Goal: Task Accomplishment & Management: Manage account settings

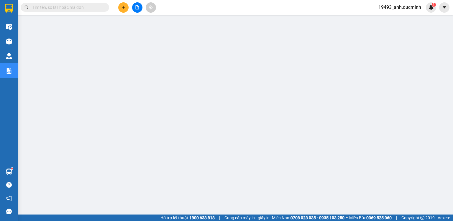
click at [135, 10] on button at bounding box center [137, 7] width 10 height 10
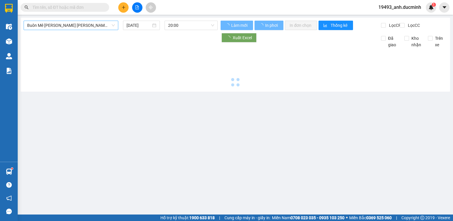
type input "[DATE]"
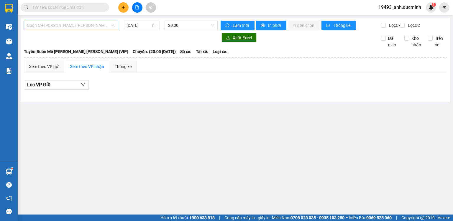
click at [62, 27] on span "Buôn Mê Thuột - [PERSON_NAME] (VIP)" at bounding box center [71, 25] width 88 height 9
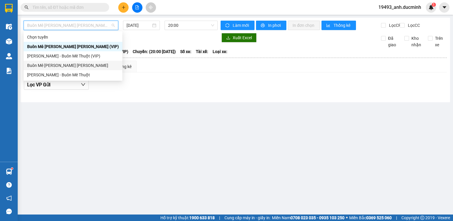
click at [51, 69] on div "Buôn Mê Thuột - [PERSON_NAME]" at bounding box center [73, 65] width 99 height 9
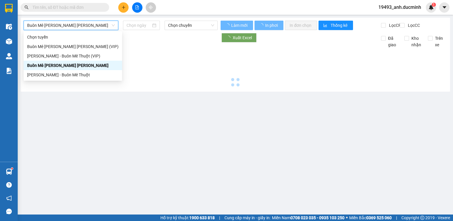
type input "[DATE]"
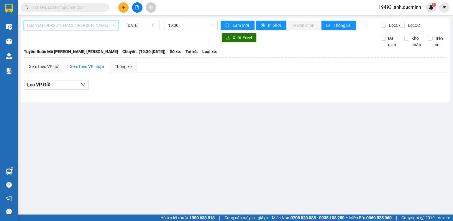
click at [64, 28] on span "Buôn Mê Thuột - [PERSON_NAME]" at bounding box center [71, 25] width 88 height 9
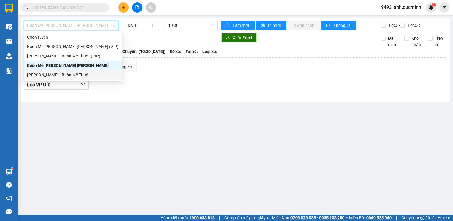
drag, startPoint x: 59, startPoint y: 77, endPoint x: 121, endPoint y: 51, distance: 67.5
click at [59, 77] on div "[PERSON_NAME] - Buôn Mê Thuột" at bounding box center [72, 75] width 91 height 6
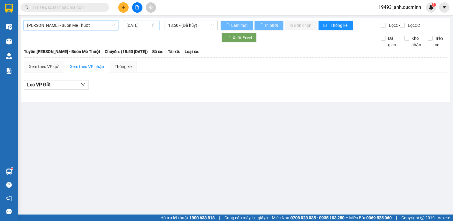
click at [140, 24] on input "[DATE]" at bounding box center [138, 25] width 24 height 6
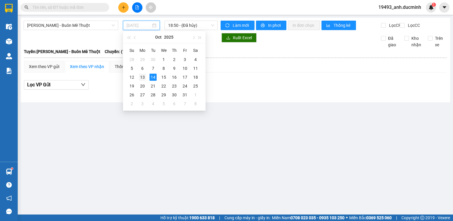
click at [141, 78] on div "13" at bounding box center [142, 77] width 7 height 7
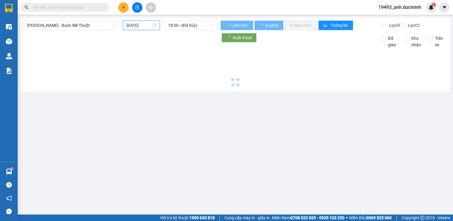
type input "[DATE]"
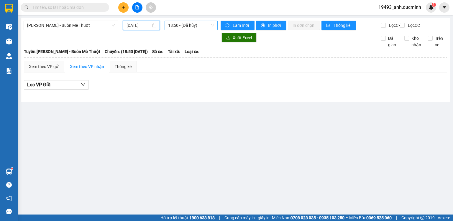
click at [176, 28] on span "18:50 - (Đã hủy)" at bounding box center [191, 25] width 46 height 9
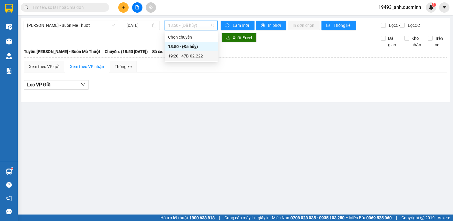
click at [177, 58] on div "19:20 - 47B-02.222" at bounding box center [191, 56] width 46 height 6
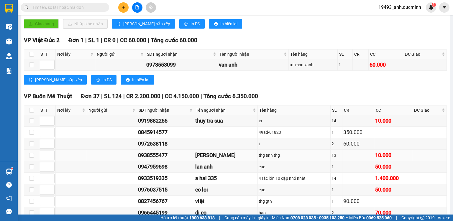
scroll to position [212, 0]
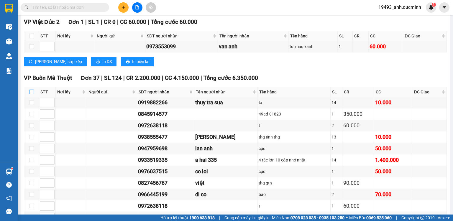
click at [32, 94] on input "checkbox" at bounding box center [31, 92] width 5 height 5
checkbox input "true"
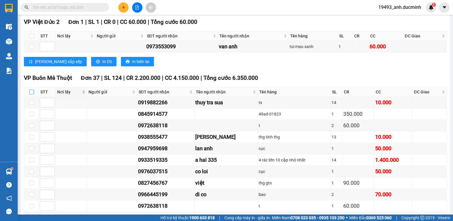
checkbox input "true"
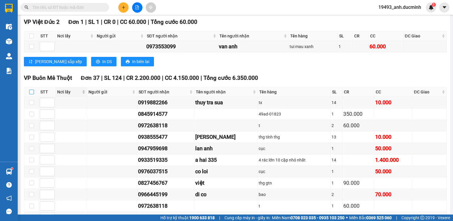
checkbox input "true"
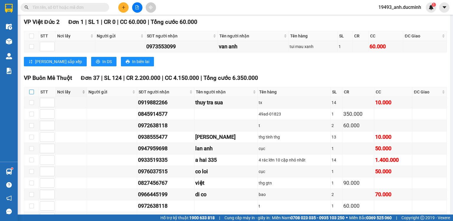
checkbox input "true"
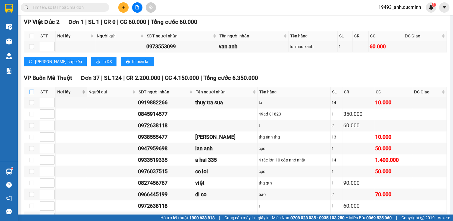
checkbox input "true"
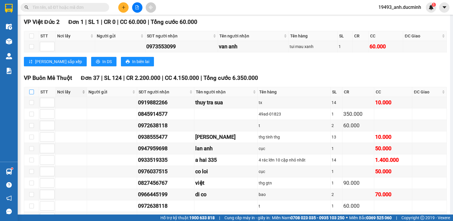
checkbox input "true"
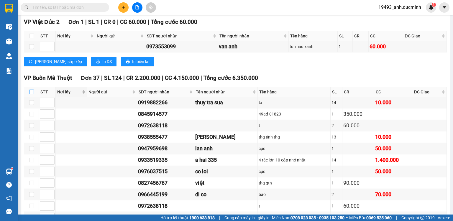
checkbox input "true"
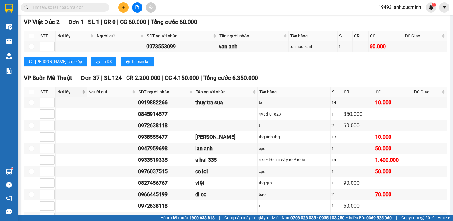
checkbox input "true"
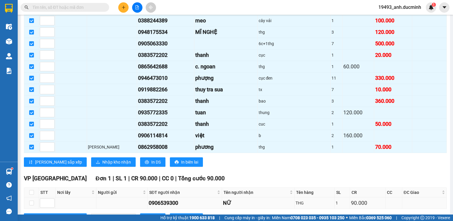
scroll to position [613, 0]
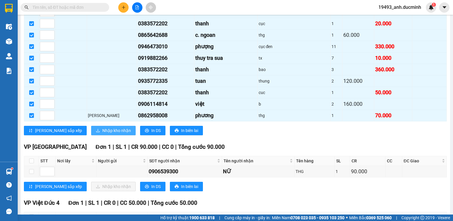
click at [102, 127] on span "Nhập kho nhận" at bounding box center [116, 130] width 29 height 6
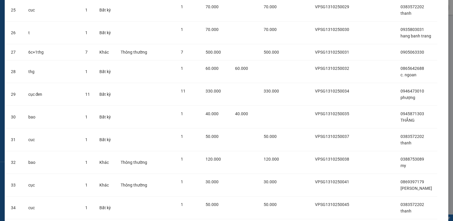
scroll to position [677, 0]
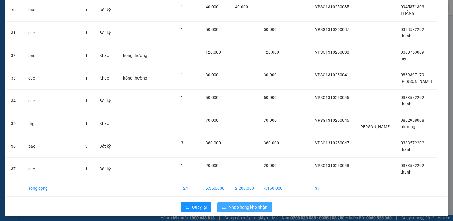
click at [250, 203] on button "Nhập hàng kho nhận" at bounding box center [244, 207] width 55 height 9
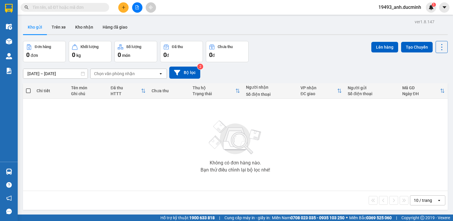
click at [139, 7] on icon "file-add" at bounding box center [137, 7] width 3 height 4
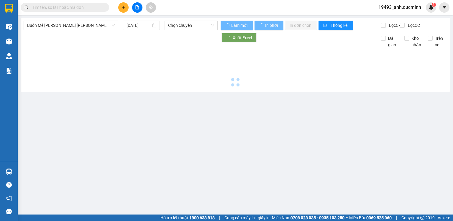
type input "[DATE]"
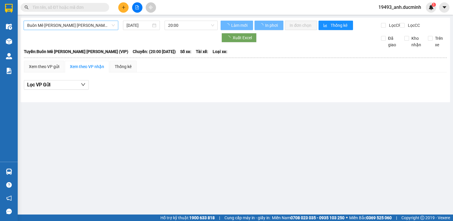
click at [47, 27] on span "Buôn Mê Thuột - [PERSON_NAME] (VIP)" at bounding box center [71, 25] width 88 height 9
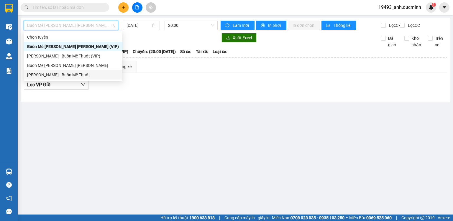
drag, startPoint x: 53, startPoint y: 75, endPoint x: 116, endPoint y: 35, distance: 74.5
click at [54, 75] on div "[PERSON_NAME] - Buôn Mê Thuột" at bounding box center [73, 75] width 92 height 6
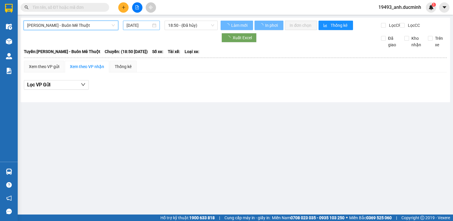
click at [138, 23] on input "[DATE]" at bounding box center [138, 25] width 24 height 6
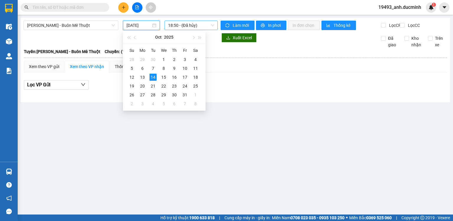
click at [192, 29] on span "18:50 - (Đã hủy)" at bounding box center [191, 25] width 46 height 9
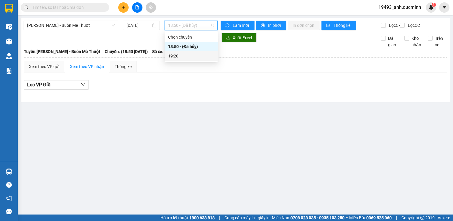
click at [183, 56] on div "19:20" at bounding box center [191, 56] width 46 height 6
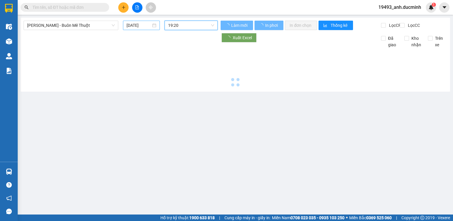
click at [136, 26] on input "[DATE]" at bounding box center [138, 25] width 24 height 6
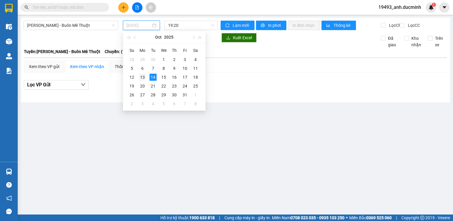
click at [142, 76] on div "13" at bounding box center [142, 77] width 7 height 7
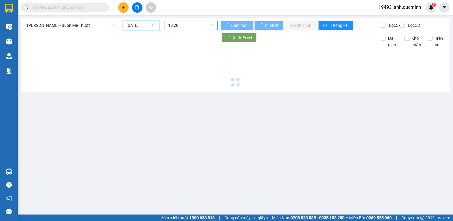
type input "[DATE]"
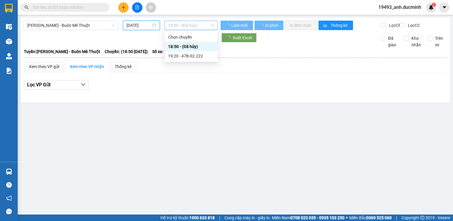
click at [188, 25] on span "18:50 - (Đã hủy)" at bounding box center [191, 25] width 46 height 9
click at [180, 57] on div "19:20 - 47B-02.222" at bounding box center [191, 56] width 46 height 6
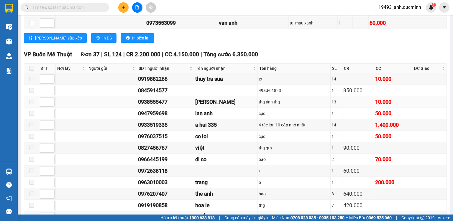
scroll to position [259, 0]
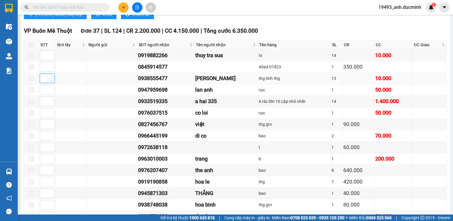
click at [41, 83] on input at bounding box center [47, 78] width 14 height 9
type input "1"
drag, startPoint x: 42, startPoint y: 105, endPoint x: 44, endPoint y: 108, distance: 3.7
click at [42, 105] on input at bounding box center [47, 101] width 14 height 9
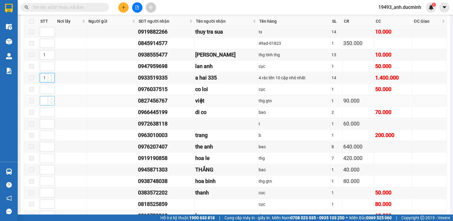
type input "1"
click at [42, 105] on input at bounding box center [47, 100] width 14 height 9
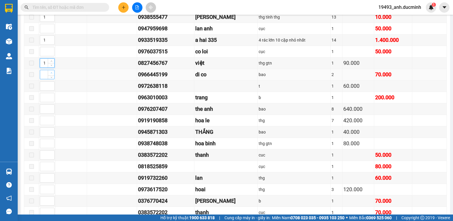
scroll to position [330, 0]
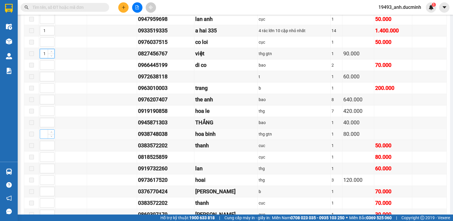
type input "1"
click at [42, 134] on input at bounding box center [47, 134] width 14 height 9
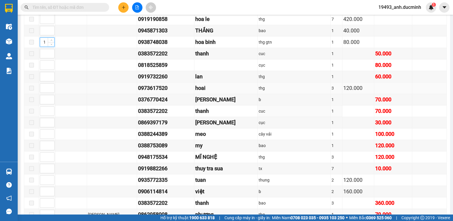
scroll to position [448, 0]
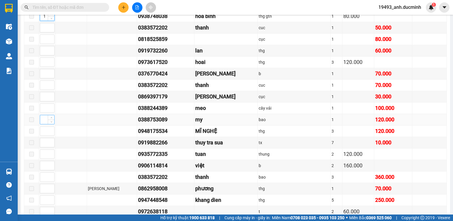
type input "1"
click at [42, 118] on input at bounding box center [47, 119] width 14 height 9
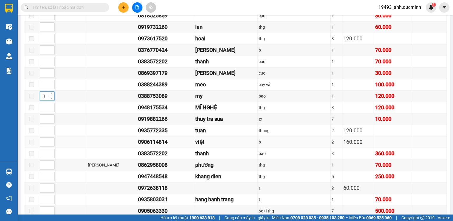
scroll to position [495, 0]
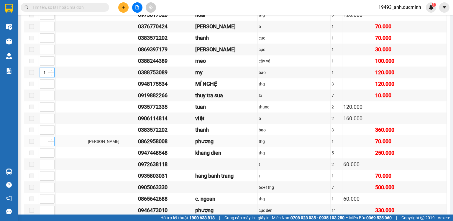
type input "1"
click at [43, 138] on input at bounding box center [47, 141] width 14 height 9
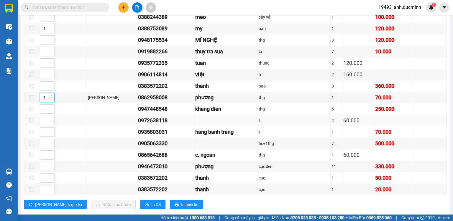
scroll to position [542, 0]
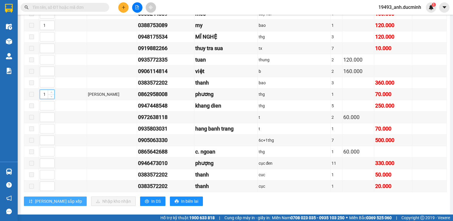
type input "1"
click at [53, 198] on span "Lưu sắp xếp" at bounding box center [58, 201] width 47 height 6
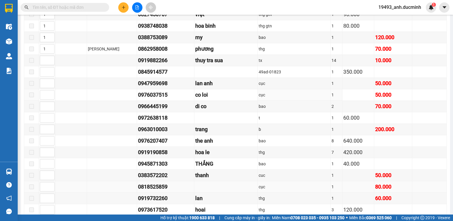
scroll to position [307, 0]
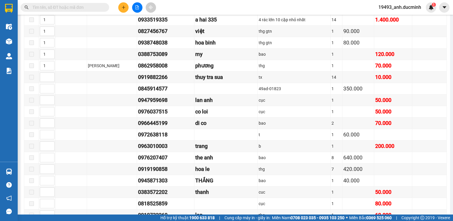
click at [94, 6] on input "text" at bounding box center [67, 7] width 70 height 6
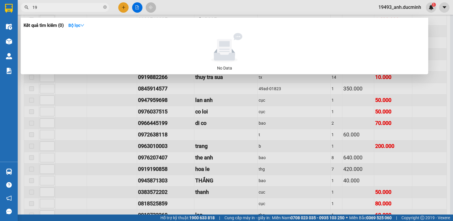
type input "199"
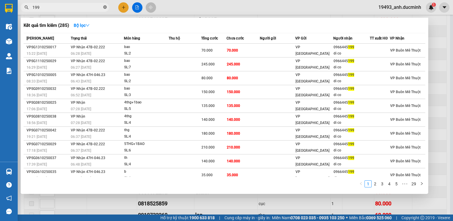
click at [106, 7] on icon "close-circle" at bounding box center [105, 7] width 4 height 4
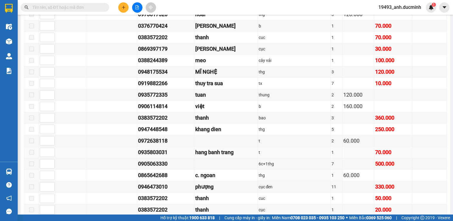
scroll to position [542, 0]
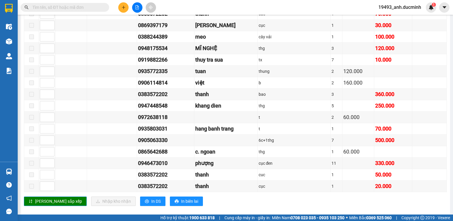
click at [35, 6] on input "text" at bounding box center [67, 7] width 70 height 6
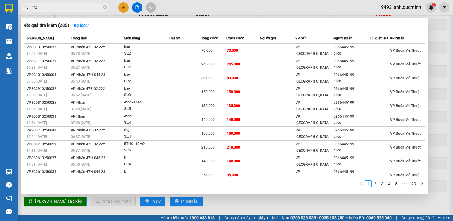
type input "202"
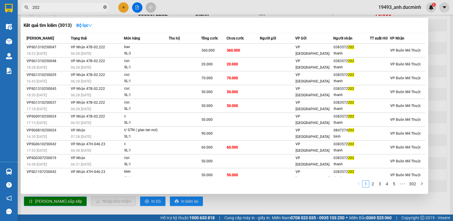
click at [105, 5] on span at bounding box center [105, 8] width 4 height 6
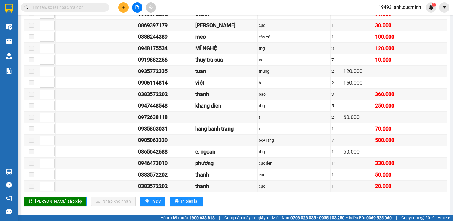
click at [41, 7] on input "text" at bounding box center [67, 7] width 70 height 6
type input "202"
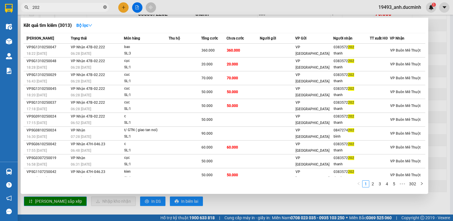
click at [105, 6] on icon "close-circle" at bounding box center [105, 7] width 4 height 4
drag, startPoint x: 219, startPoint y: 123, endPoint x: 104, endPoint y: 8, distance: 163.0
click at [104, 8] on icon "close-circle" at bounding box center [105, 7] width 4 height 4
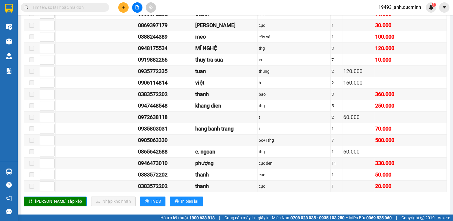
drag, startPoint x: 172, startPoint y: 60, endPoint x: 87, endPoint y: 8, distance: 98.7
click at [87, 8] on input "text" at bounding box center [67, 7] width 70 height 6
click at [58, 5] on input "text" at bounding box center [67, 7] width 70 height 6
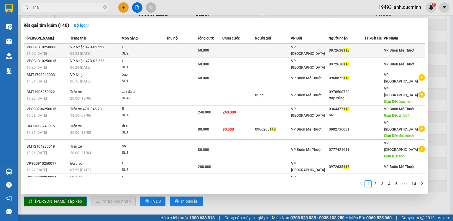
type input "118"
click at [255, 50] on td at bounding box center [238, 51] width 32 height 14
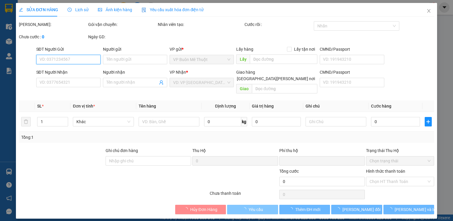
type input "0972638118"
type input "0"
type input "60.000"
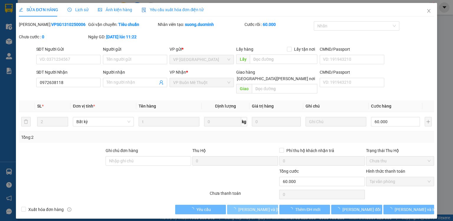
click at [261, 206] on span "[PERSON_NAME] và [PERSON_NAME] hàng" at bounding box center [278, 209] width 80 height 6
click at [427, 13] on icon "close" at bounding box center [428, 11] width 5 height 5
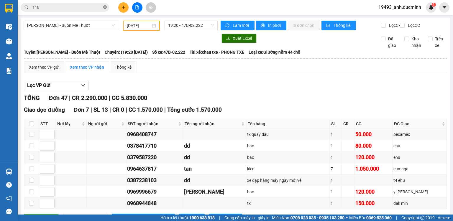
click at [103, 7] on icon "close-circle" at bounding box center [105, 7] width 4 height 4
click at [101, 8] on input "text" at bounding box center [67, 7] width 70 height 6
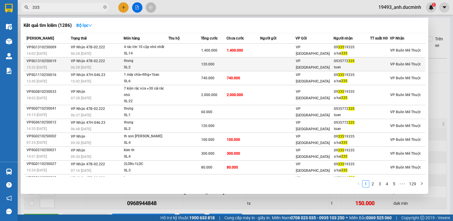
type input "335"
click at [228, 66] on td at bounding box center [243, 64] width 34 height 14
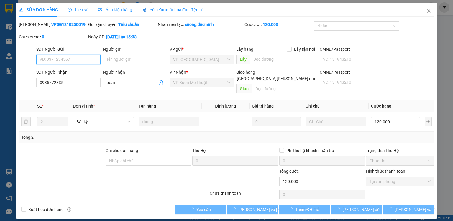
type input "0935772335"
type input "tuan"
type input "0"
type input "120.000"
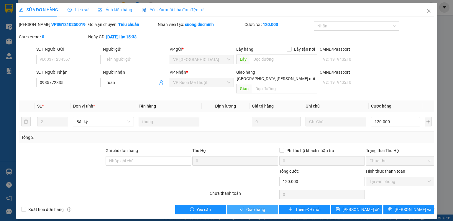
click at [257, 206] on span "Giao hàng" at bounding box center [255, 209] width 19 height 6
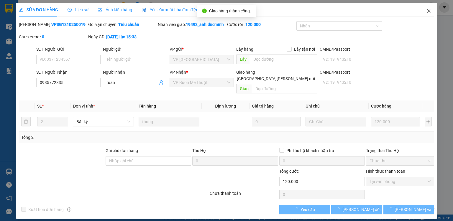
click at [428, 10] on icon "close" at bounding box center [428, 11] width 5 height 5
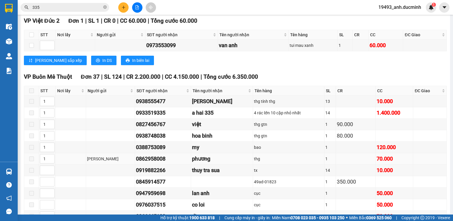
scroll to position [283, 0]
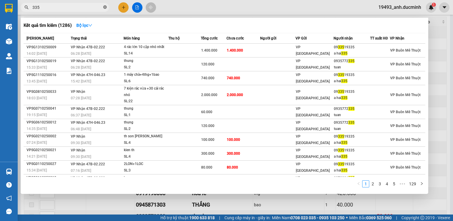
click at [106, 7] on icon "close-circle" at bounding box center [105, 7] width 4 height 4
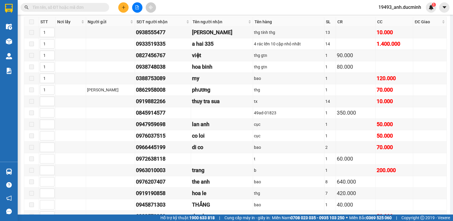
click at [96, 7] on input "text" at bounding box center [67, 7] width 70 height 6
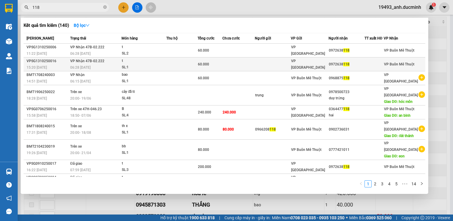
type input "118"
click at [196, 63] on td at bounding box center [181, 64] width 31 height 14
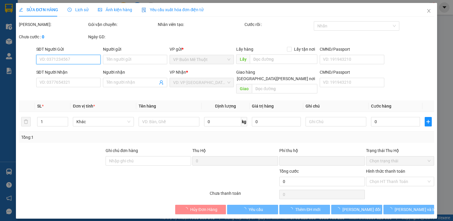
type input "0972638118"
type input "0"
type input "60.000"
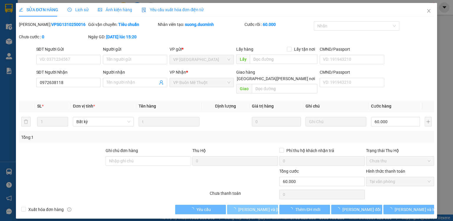
click at [263, 206] on span "[PERSON_NAME] và [PERSON_NAME] hàng" at bounding box center [278, 209] width 80 height 6
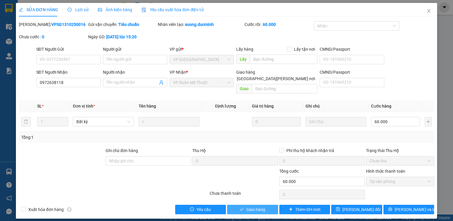
click at [264, 206] on span "Giao hàng" at bounding box center [255, 209] width 19 height 6
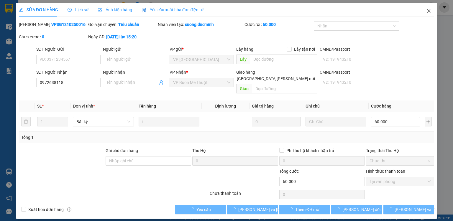
click at [429, 10] on icon "close" at bounding box center [428, 11] width 5 height 5
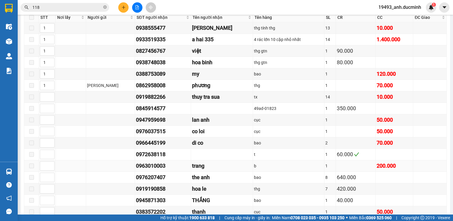
scroll to position [330, 0]
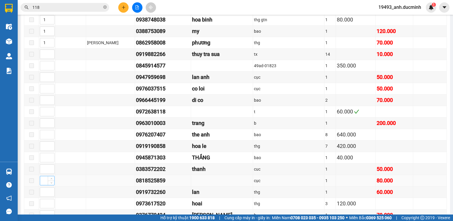
click at [42, 182] on input at bounding box center [47, 180] width 14 height 9
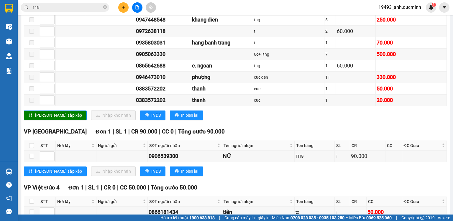
scroll to position [637, 0]
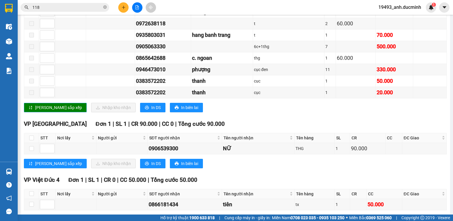
type input "1"
click at [49, 104] on span "[PERSON_NAME] sắp xếp" at bounding box center [58, 107] width 47 height 6
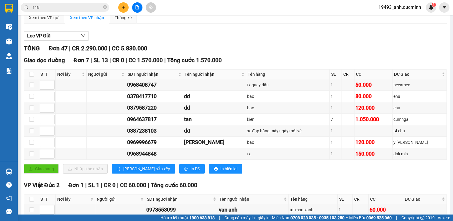
scroll to position [0, 0]
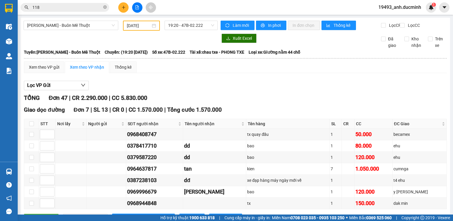
click at [140, 22] on input "[DATE]" at bounding box center [139, 25] width 24 height 6
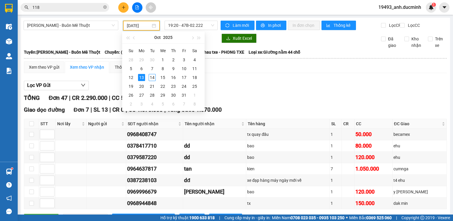
type input "[DATE]"
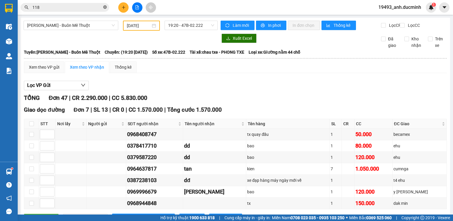
click at [103, 6] on icon "close-circle" at bounding box center [105, 7] width 4 height 4
click at [101, 7] on input "text" at bounding box center [67, 7] width 70 height 6
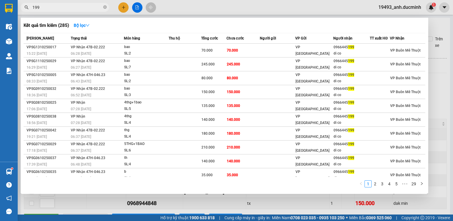
type input "199"
click at [104, 6] on icon "close-circle" at bounding box center [105, 7] width 4 height 4
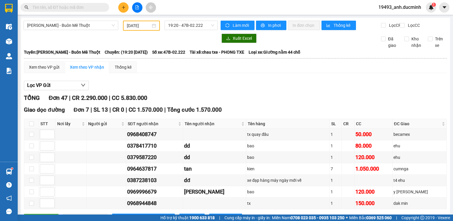
click at [100, 7] on input "text" at bounding box center [67, 7] width 70 height 6
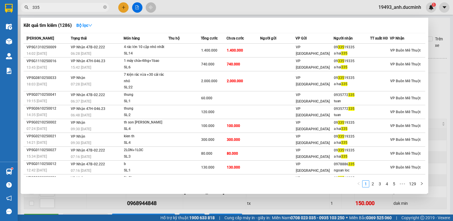
type input "335"
click at [104, 6] on icon "close-circle" at bounding box center [105, 7] width 4 height 4
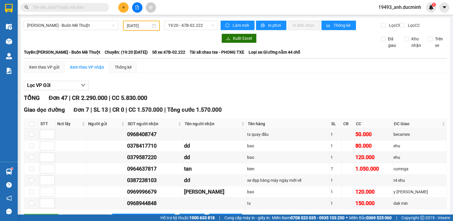
click at [95, 8] on input "text" at bounding box center [67, 7] width 70 height 6
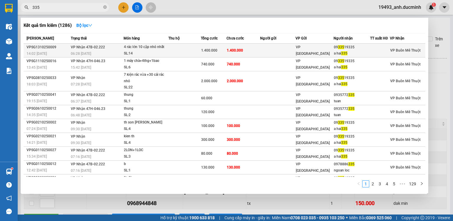
type input "335"
click at [262, 47] on td at bounding box center [277, 51] width 35 height 14
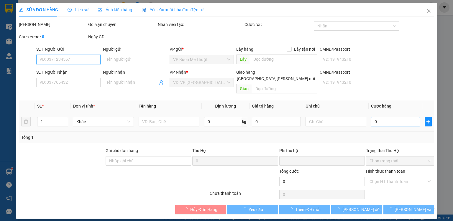
type input "0933519335"
type input "a hai 335"
type input "0"
type input "1.400.000"
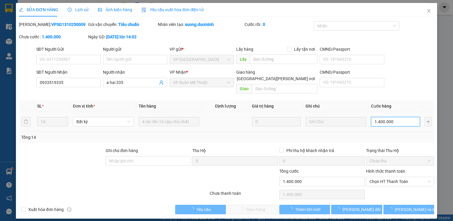
click at [392, 117] on input "1.400.000" at bounding box center [395, 121] width 49 height 9
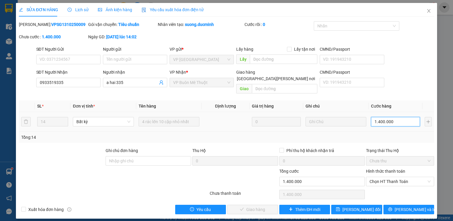
type input "1"
type input "12"
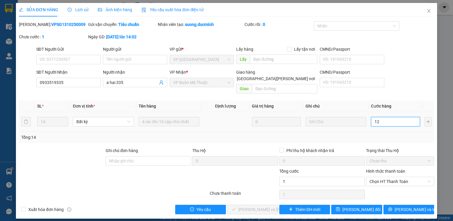
type input "12"
type input "120"
type input "1.200"
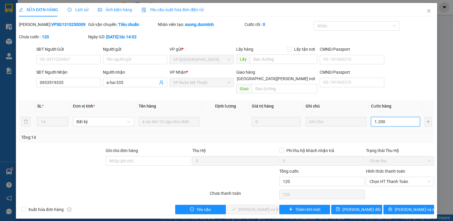
type input "1.200"
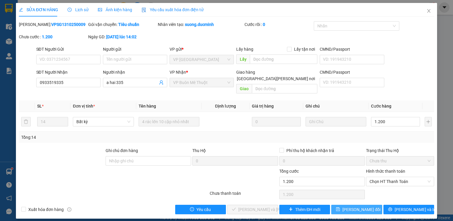
type input "1.200.000"
click at [360, 206] on span "[PERSON_NAME] đổi" at bounding box center [361, 209] width 38 height 6
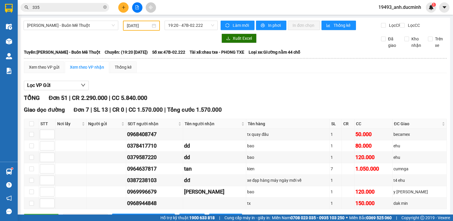
click at [105, 8] on icon "close-circle" at bounding box center [105, 7] width 4 height 4
click at [100, 8] on span at bounding box center [65, 7] width 88 height 9
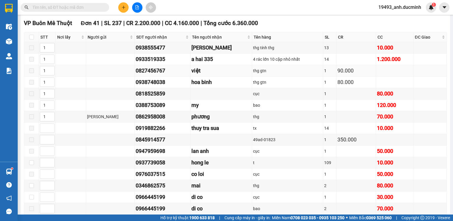
scroll to position [236, 0]
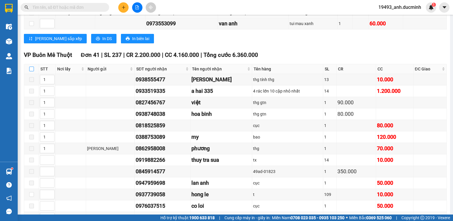
click at [30, 71] on input "checkbox" at bounding box center [31, 69] width 5 height 5
checkbox input "true"
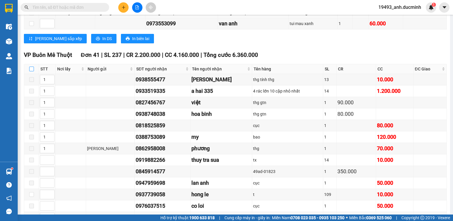
checkbox input "true"
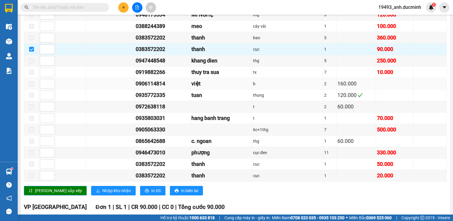
scroll to position [613, 0]
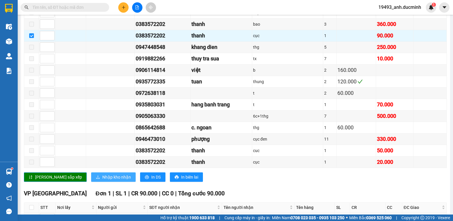
click at [102, 174] on span "Nhập kho nhận" at bounding box center [116, 177] width 29 height 6
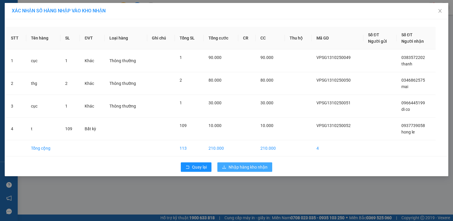
click at [245, 169] on span "Nhập hàng kho nhận" at bounding box center [247, 167] width 39 height 6
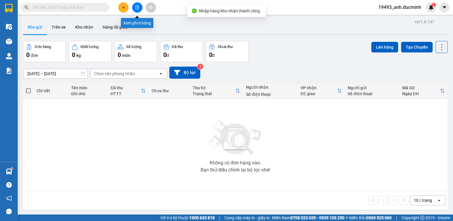
click at [137, 10] on button at bounding box center [137, 7] width 10 height 10
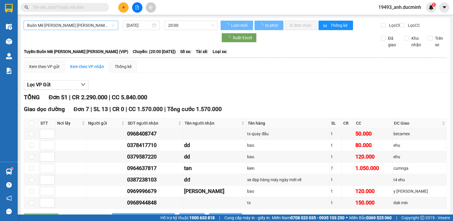
type input "[DATE]"
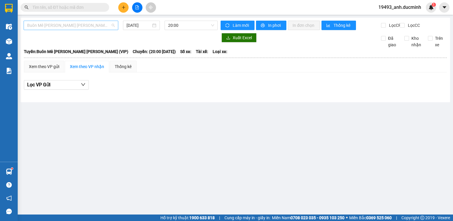
click at [83, 24] on span "Buôn Mê [PERSON_NAME] [PERSON_NAME] (VIP)" at bounding box center [71, 25] width 88 height 9
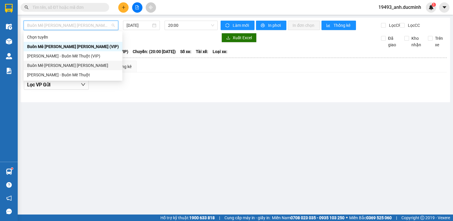
click at [62, 64] on div "Buôn Mê [PERSON_NAME] [PERSON_NAME]" at bounding box center [73, 65] width 92 height 6
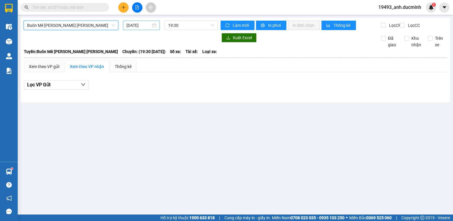
click at [145, 26] on input "[DATE]" at bounding box center [138, 25] width 24 height 6
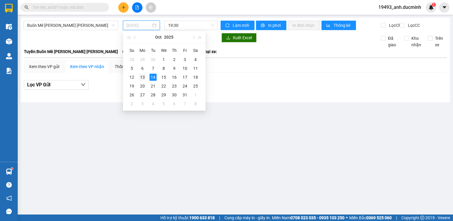
click at [142, 78] on div "13" at bounding box center [142, 77] width 7 height 7
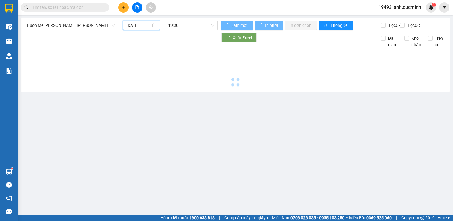
type input "[DATE]"
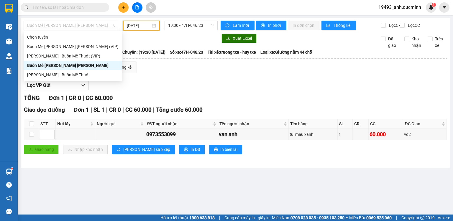
drag, startPoint x: 99, startPoint y: 25, endPoint x: 84, endPoint y: 41, distance: 22.1
click at [98, 26] on span "Buôn Mê [PERSON_NAME] [PERSON_NAME]" at bounding box center [71, 25] width 88 height 9
drag, startPoint x: 62, startPoint y: 75, endPoint x: 116, endPoint y: 34, distance: 67.5
click at [63, 73] on div "[PERSON_NAME] - Buôn Mê Thuột" at bounding box center [72, 75] width 91 height 6
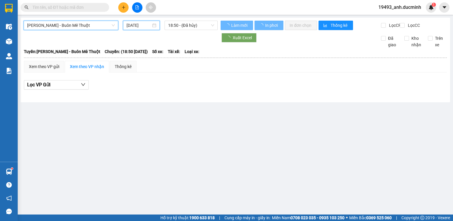
click at [139, 24] on input "[DATE]" at bounding box center [138, 25] width 24 height 6
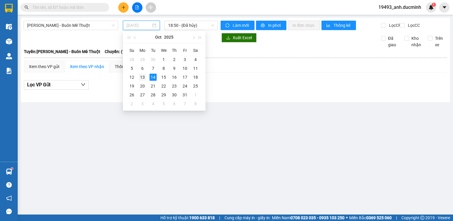
click at [143, 77] on div "13" at bounding box center [142, 77] width 7 height 7
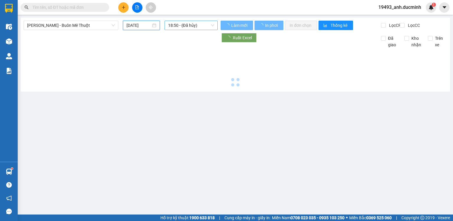
click at [179, 25] on span "18:50 - (Đã hủy)" at bounding box center [191, 25] width 46 height 9
type input "[DATE]"
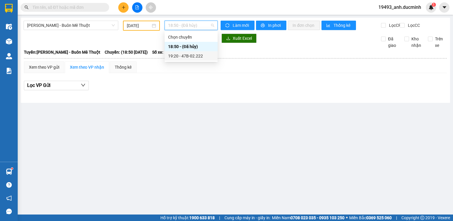
click at [181, 56] on div "19:20 - 47B-02.222" at bounding box center [191, 56] width 46 height 6
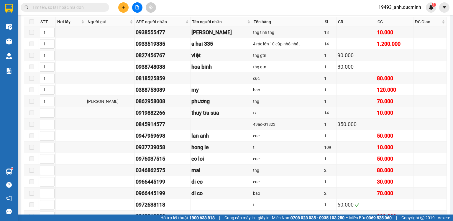
scroll to position [307, 0]
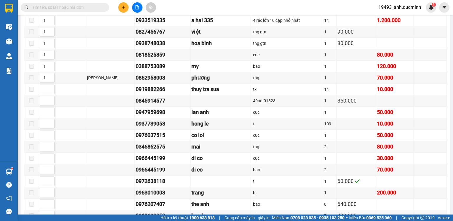
click at [101, 7] on input "text" at bounding box center [67, 7] width 70 height 6
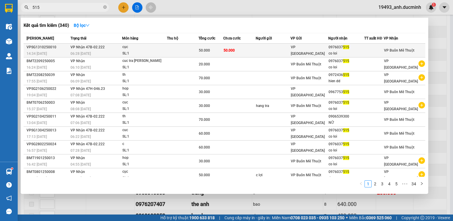
type input "515"
click at [279, 52] on td at bounding box center [273, 51] width 35 height 14
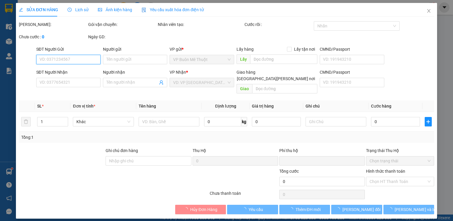
type input "0976037515"
type input "co loi"
type input "0"
type input "50.000"
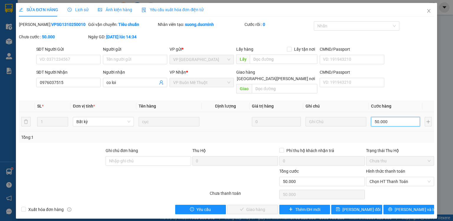
click at [393, 117] on input "50.000" at bounding box center [395, 121] width 49 height 9
type input "4"
type input "40"
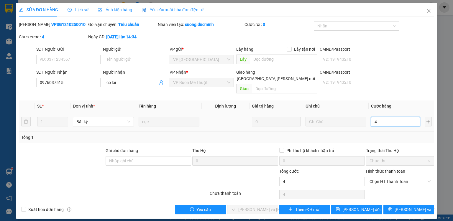
type input "40"
drag, startPoint x: 384, startPoint y: 177, endPoint x: 385, endPoint y: 183, distance: 6.8
click at [384, 178] on span "Chọn HT Thanh Toán" at bounding box center [399, 181] width 61 height 9
type input "40"
type input "40.000"
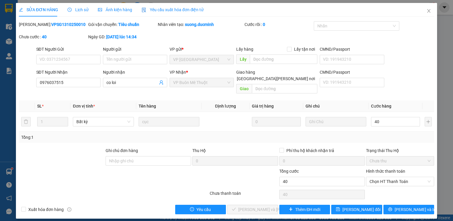
type input "40.000"
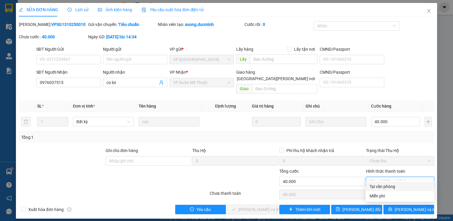
click at [385, 186] on div "Tại văn phòng" at bounding box center [399, 186] width 61 height 6
type input "0"
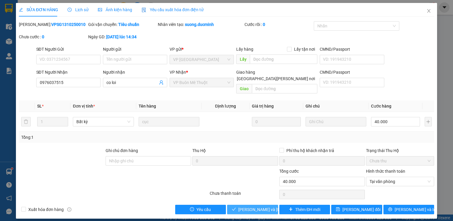
click at [245, 206] on span "[PERSON_NAME] và [PERSON_NAME] hàng" at bounding box center [278, 209] width 80 height 6
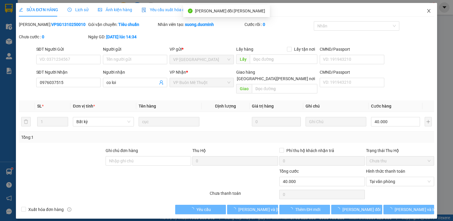
click at [427, 8] on span "Close" at bounding box center [428, 11] width 17 height 17
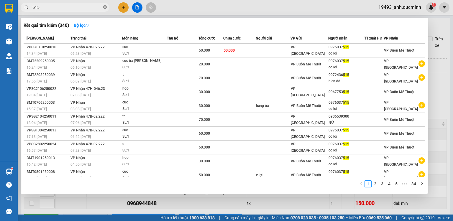
click at [104, 5] on icon "close-circle" at bounding box center [105, 7] width 4 height 4
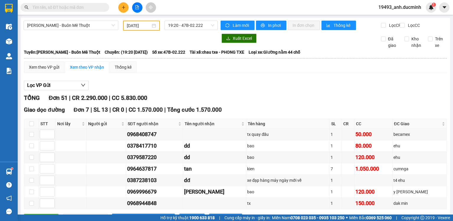
drag, startPoint x: 101, startPoint y: 6, endPoint x: 104, endPoint y: 17, distance: 11.2
click at [101, 7] on input "text" at bounding box center [67, 7] width 70 height 6
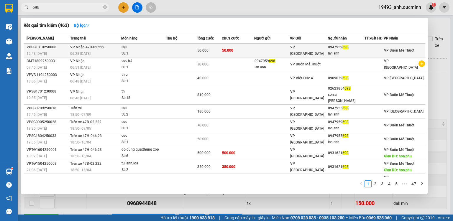
type input "698"
click at [146, 50] on div "SL: 1" at bounding box center [143, 53] width 44 height 6
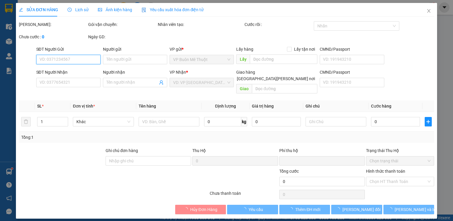
type input "0947959698"
type input "lan anh"
type input "0"
type input "50.000"
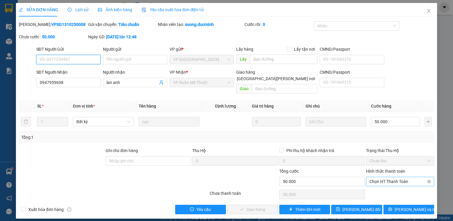
drag, startPoint x: 384, startPoint y: 175, endPoint x: 382, endPoint y: 184, distance: 9.7
click at [384, 177] on span "Chọn HT Thanh Toán" at bounding box center [399, 181] width 61 height 9
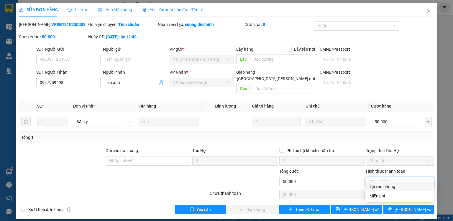
click at [381, 186] on div "Tại văn phòng" at bounding box center [399, 186] width 61 height 6
type input "0"
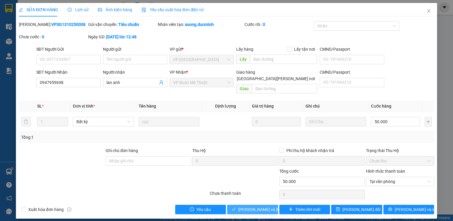
click at [262, 206] on span "[PERSON_NAME] và [PERSON_NAME] hàng" at bounding box center [278, 209] width 80 height 6
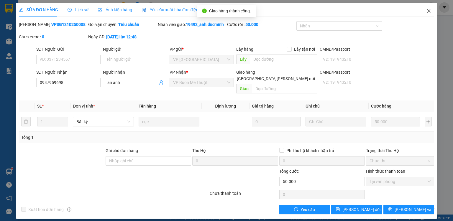
click at [428, 10] on icon "close" at bounding box center [428, 11] width 5 height 5
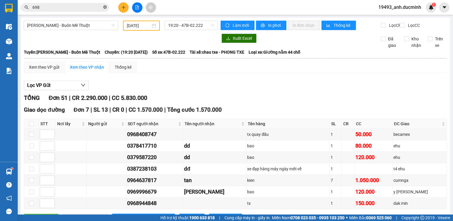
click at [103, 7] on icon "close-circle" at bounding box center [105, 7] width 4 height 4
drag, startPoint x: 59, startPoint y: 3, endPoint x: 61, endPoint y: 8, distance: 5.3
click at [60, 7] on span at bounding box center [65, 7] width 88 height 9
click at [61, 10] on input "text" at bounding box center [67, 7] width 70 height 6
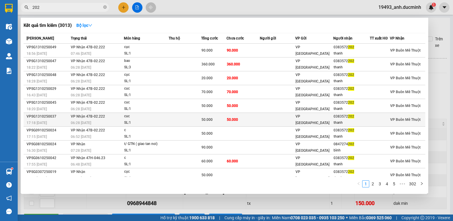
type input "202"
click at [182, 121] on td at bounding box center [185, 120] width 32 height 14
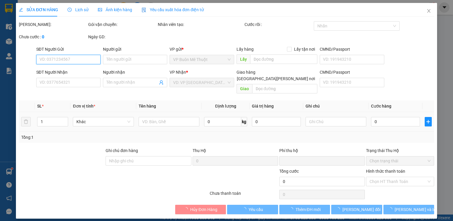
type input "0383572202"
type input "thanh"
type input "0"
type input "50.000"
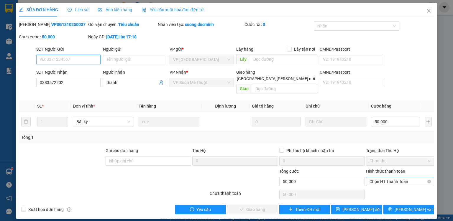
click at [377, 177] on span "Chọn HT Thanh Toán" at bounding box center [399, 181] width 61 height 9
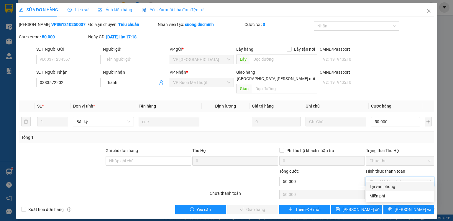
click at [386, 188] on div "Tại văn phòng" at bounding box center [399, 186] width 61 height 6
type input "0"
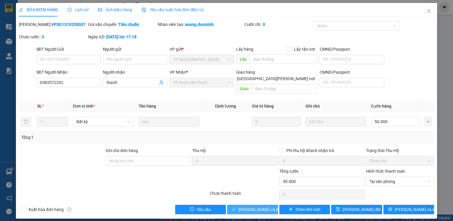
click at [261, 206] on span "[PERSON_NAME] và [PERSON_NAME] hàng" at bounding box center [278, 209] width 80 height 6
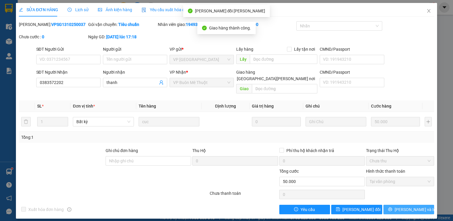
click at [404, 206] on span "[PERSON_NAME] và In" at bounding box center [414, 209] width 41 height 6
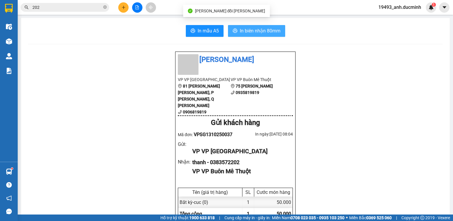
click at [254, 33] on span "In biên nhận 80mm" at bounding box center [260, 30] width 41 height 7
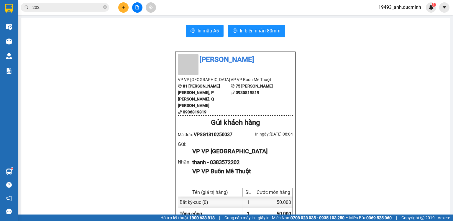
click at [78, 7] on input "202" at bounding box center [67, 7] width 70 height 6
click at [240, 30] on span "In biên nhận 80mm" at bounding box center [260, 30] width 41 height 7
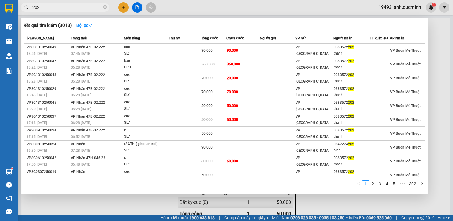
click at [69, 7] on input "202" at bounding box center [67, 7] width 70 height 6
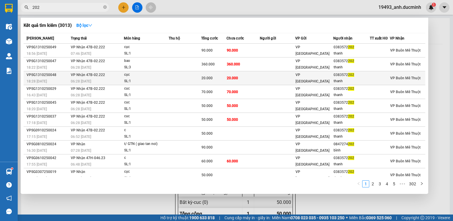
click at [237, 75] on td "20.000" at bounding box center [242, 78] width 33 height 14
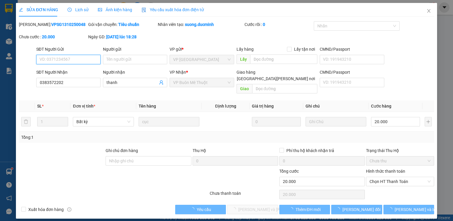
type input "0383572202"
type input "thanh"
type input "0"
type input "20.000"
click at [384, 177] on span "Chọn HT Thanh Toán" at bounding box center [399, 181] width 61 height 9
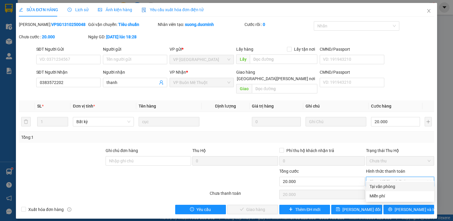
click at [383, 189] on div "Tại văn phòng" at bounding box center [399, 186] width 61 height 6
type input "0"
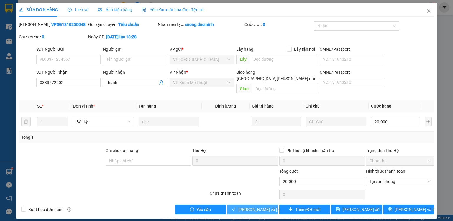
click at [270, 206] on span "[PERSON_NAME] và [PERSON_NAME] hàng" at bounding box center [278, 209] width 80 height 6
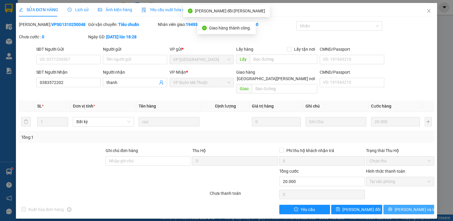
click at [406, 206] on span "[PERSON_NAME] và In" at bounding box center [414, 209] width 41 height 6
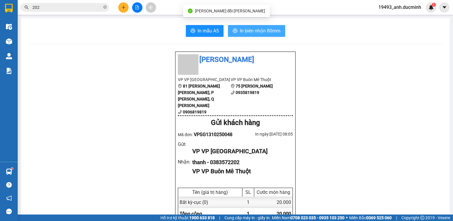
click at [269, 37] on button "In biên nhận 80mm" at bounding box center [256, 31] width 57 height 12
click at [270, 31] on span "In biên nhận 80mm" at bounding box center [260, 30] width 41 height 7
click at [85, 6] on input "202" at bounding box center [67, 7] width 70 height 6
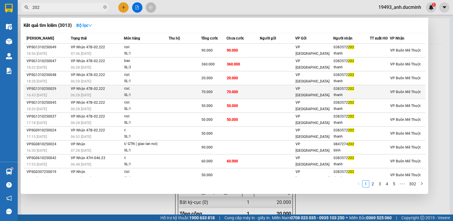
click at [224, 90] on div "70.000" at bounding box center [213, 92] width 25 height 6
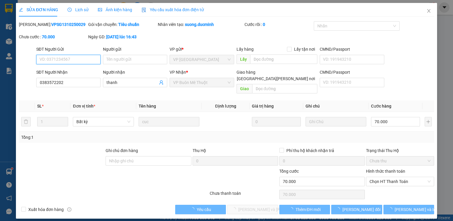
type input "0383572202"
type input "thanh"
type input "0"
type input "70.000"
click at [388, 177] on span "Chọn HT Thanh Toán" at bounding box center [399, 181] width 61 height 9
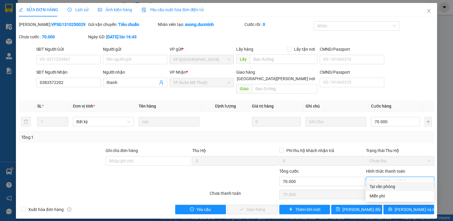
click at [385, 187] on div "Tại văn phòng" at bounding box center [399, 186] width 61 height 6
type input "0"
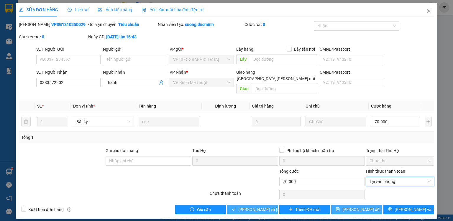
click at [272, 205] on button "[PERSON_NAME] và [PERSON_NAME] hàng" at bounding box center [252, 209] width 51 height 9
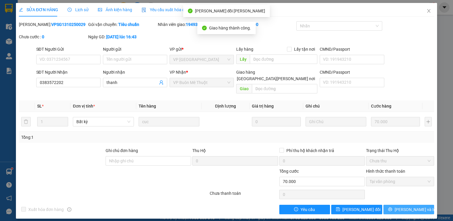
click at [407, 206] on span "[PERSON_NAME] và In" at bounding box center [414, 209] width 41 height 6
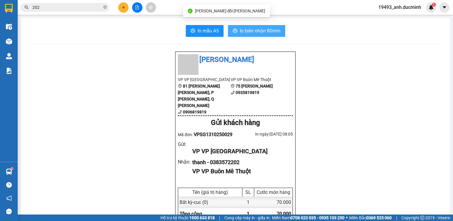
click at [274, 31] on span "In biên nhận 80mm" at bounding box center [260, 30] width 41 height 7
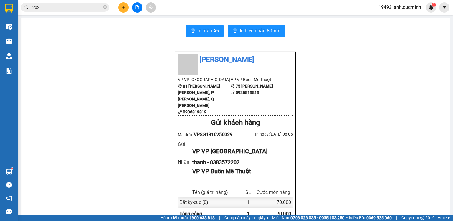
click at [88, 6] on input "202" at bounding box center [67, 7] width 70 height 6
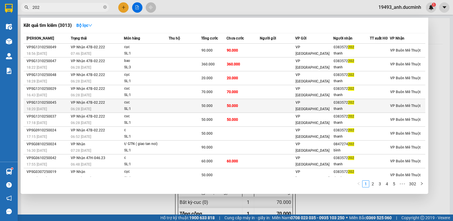
click at [242, 105] on td "50.000" at bounding box center [242, 106] width 33 height 14
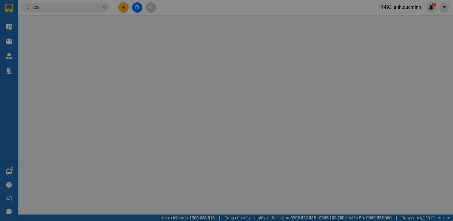
type input "0383572202"
type input "thanh"
type input "0"
type input "50.000"
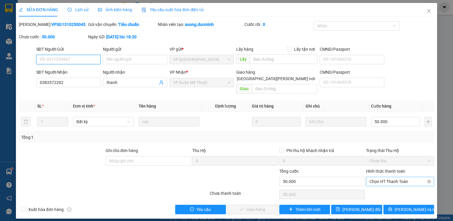
click at [379, 177] on span "Chọn HT Thanh Toán" at bounding box center [399, 181] width 61 height 9
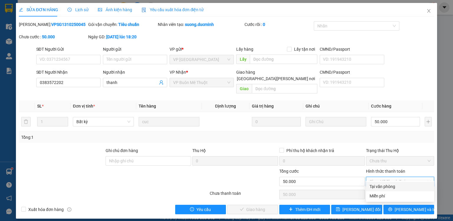
drag, startPoint x: 379, startPoint y: 187, endPoint x: 331, endPoint y: 190, distance: 47.3
click at [378, 187] on div "Tại văn phòng" at bounding box center [399, 186] width 61 height 6
type input "0"
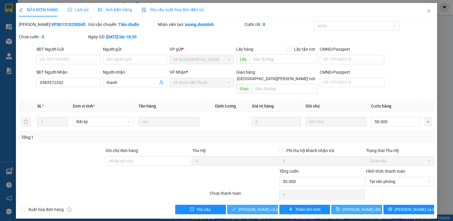
drag, startPoint x: 238, startPoint y: 205, endPoint x: 381, endPoint y: 200, distance: 142.8
click at [240, 205] on button "[PERSON_NAME] và [PERSON_NAME] hàng" at bounding box center [252, 209] width 51 height 9
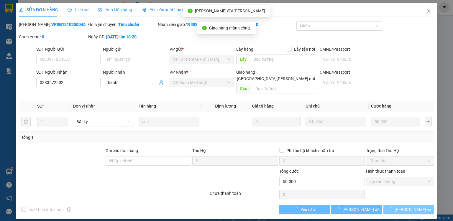
click at [416, 206] on span "[PERSON_NAME] và In" at bounding box center [414, 209] width 41 height 6
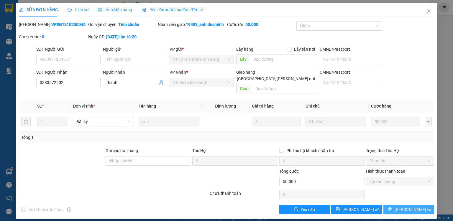
click at [400, 205] on button "[PERSON_NAME] và In" at bounding box center [408, 209] width 51 height 9
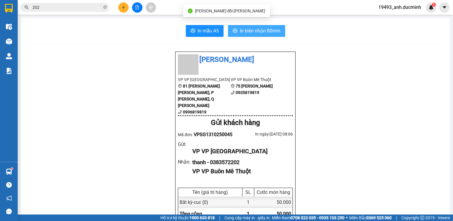
click at [250, 28] on span "In biên nhận 80mm" at bounding box center [260, 30] width 41 height 7
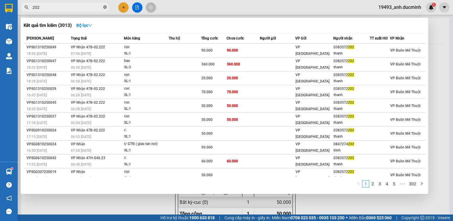
click at [105, 8] on icon "close-circle" at bounding box center [105, 7] width 4 height 4
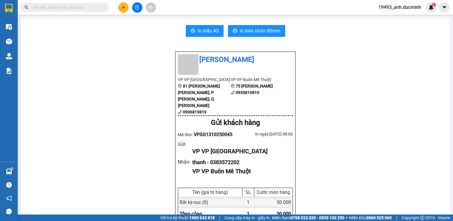
click at [98, 8] on input "text" at bounding box center [67, 7] width 70 height 6
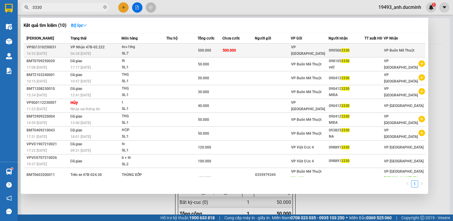
type input "3330"
click at [248, 53] on td "500.000" at bounding box center [238, 51] width 32 height 14
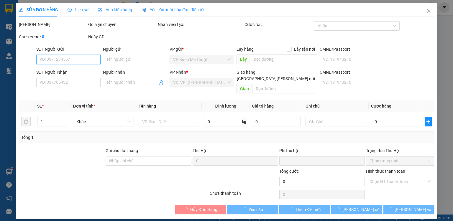
type input "0905063330"
type input "0"
type input "500.000"
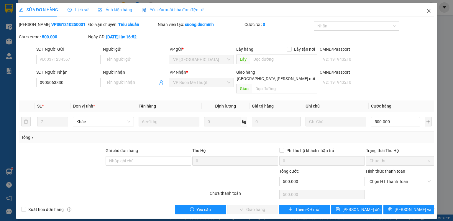
drag, startPoint x: 429, startPoint y: 10, endPoint x: 415, endPoint y: 12, distance: 14.0
click at [429, 10] on icon "close" at bounding box center [428, 11] width 5 height 5
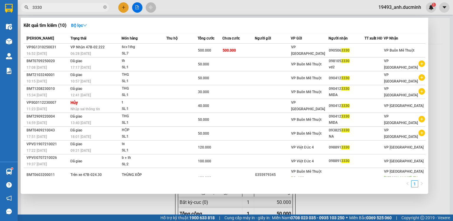
click at [67, 10] on input "3330" at bounding box center [67, 7] width 70 height 6
click at [107, 7] on span "3330" at bounding box center [65, 7] width 88 height 9
drag, startPoint x: 105, startPoint y: 6, endPoint x: 87, endPoint y: 6, distance: 18.0
click at [103, 6] on icon "close-circle" at bounding box center [105, 7] width 4 height 4
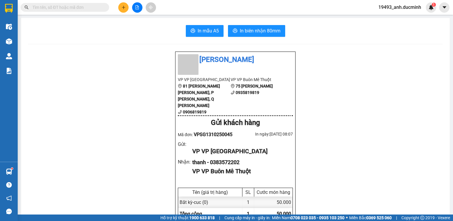
click at [86, 6] on input "text" at bounding box center [67, 7] width 70 height 6
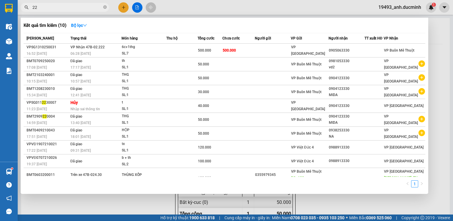
type input "2"
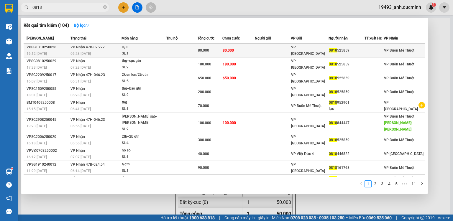
type input "0818"
click at [121, 52] on td "VP Nhận 47B-02.222 06:28 - 14/10" at bounding box center [95, 51] width 52 height 14
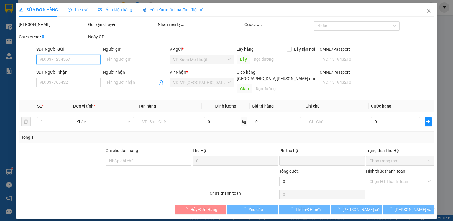
type input "0818525859"
type input "0"
type input "80.000"
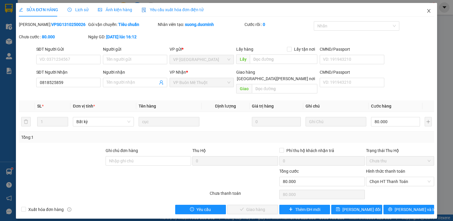
click at [431, 9] on span "Close" at bounding box center [428, 11] width 17 height 17
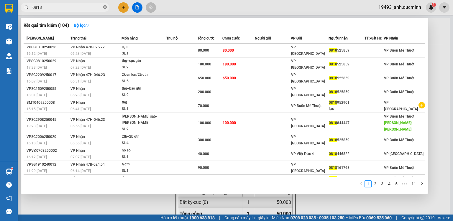
click at [106, 6] on icon "close-circle" at bounding box center [105, 7] width 4 height 4
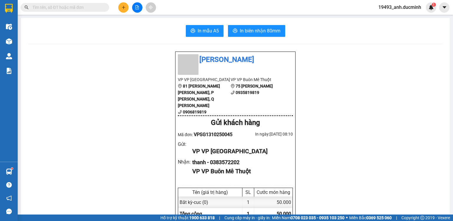
click at [98, 7] on input "text" at bounding box center [67, 7] width 70 height 6
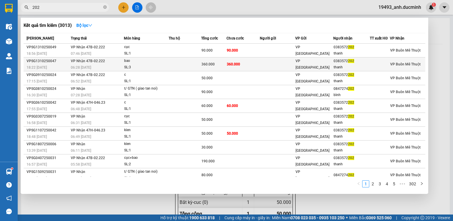
type input "202"
click at [257, 62] on td "360.000" at bounding box center [242, 64] width 33 height 14
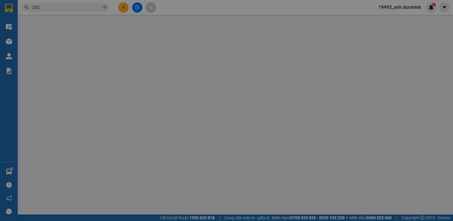
type input "0383572202"
type input "thanh"
type input "0"
type input "360.000"
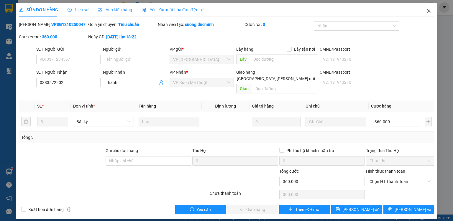
click at [428, 11] on icon "close" at bounding box center [428, 11] width 5 height 5
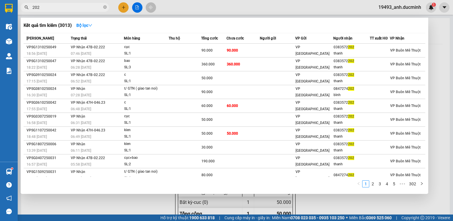
click at [91, 9] on input "202" at bounding box center [67, 7] width 70 height 6
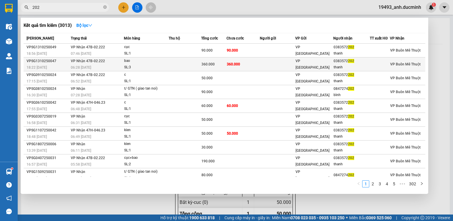
click at [233, 65] on span "360.000" at bounding box center [233, 64] width 13 height 4
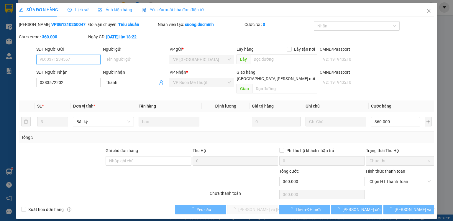
type input "0383572202"
type input "thanh"
type input "0"
type input "360.000"
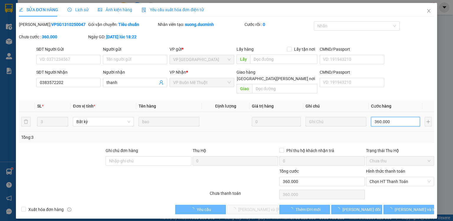
click at [386, 117] on input "360.000" at bounding box center [395, 121] width 49 height 9
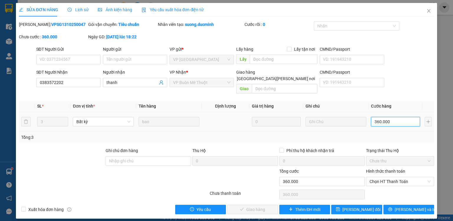
type input "1"
type input "14"
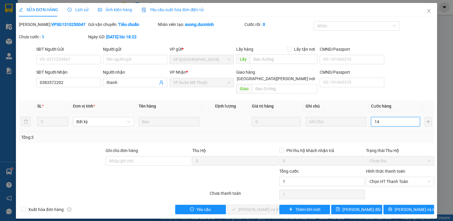
type input "14"
type input "140"
type input "140.000"
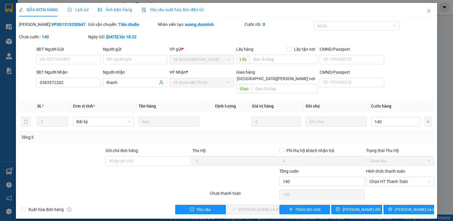
type input "140.000"
drag, startPoint x: 384, startPoint y: 139, endPoint x: 386, endPoint y: 153, distance: 14.5
click at [384, 139] on div "Total Paid Fee 0 Total UnPaid Fee 360.000 Cash Collection Total Fee Mã ĐH: VPSG…" at bounding box center [226, 117] width 415 height 193
click at [386, 177] on span "Chọn HT Thanh Toán" at bounding box center [399, 181] width 61 height 9
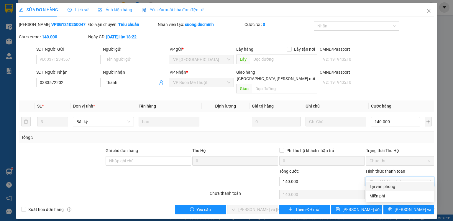
drag, startPoint x: 386, startPoint y: 187, endPoint x: 366, endPoint y: 195, distance: 21.6
click at [385, 187] on div "Tại văn phòng" at bounding box center [399, 186] width 61 height 6
type input "0"
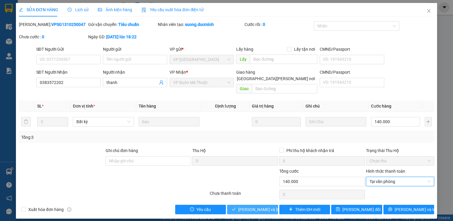
click at [265, 206] on span "[PERSON_NAME] và [PERSON_NAME] hàng" at bounding box center [278, 209] width 80 height 6
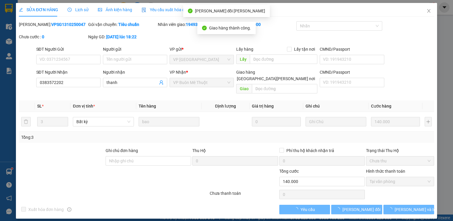
click at [405, 206] on span "[PERSON_NAME] và In" at bounding box center [414, 209] width 41 height 6
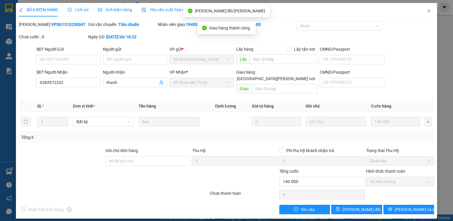
drag, startPoint x: 405, startPoint y: 203, endPoint x: 261, endPoint y: 96, distance: 180.1
click at [405, 206] on span "[PERSON_NAME] và In" at bounding box center [414, 209] width 41 height 6
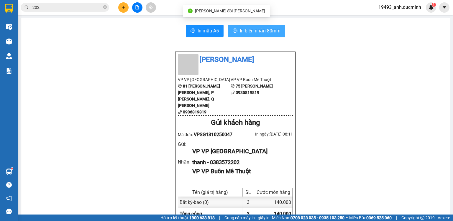
click at [254, 33] on span "In biên nhận 80mm" at bounding box center [260, 30] width 41 height 7
click at [68, 8] on input "202" at bounding box center [67, 7] width 70 height 6
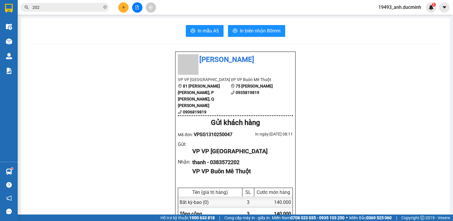
click at [69, 7] on input "202" at bounding box center [67, 7] width 70 height 6
click at [92, 7] on input "202" at bounding box center [67, 7] width 70 height 6
drag, startPoint x: 104, startPoint y: 6, endPoint x: 99, endPoint y: 7, distance: 5.2
click at [103, 6] on span "202" at bounding box center [65, 7] width 88 height 9
click at [99, 7] on input "202" at bounding box center [67, 7] width 70 height 6
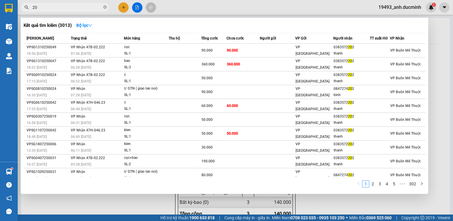
type input "2"
type input "202"
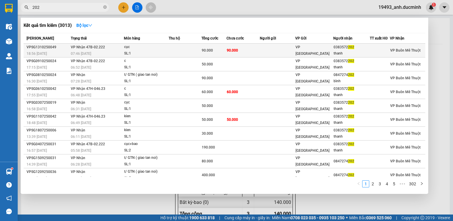
click at [232, 48] on span "90.000" at bounding box center [232, 50] width 11 height 4
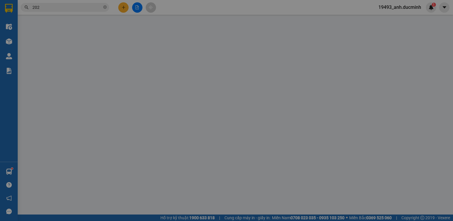
type input "0383572202"
type input "thanh"
type input "0"
type input "90.000"
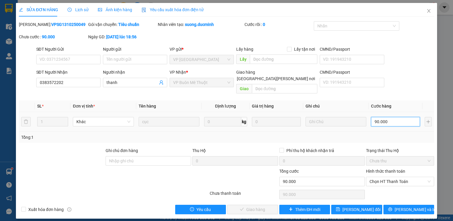
click at [396, 117] on input "90.000" at bounding box center [395, 121] width 49 height 9
type input "4"
type input "40"
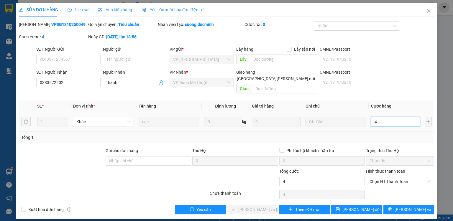
type input "40"
drag, startPoint x: 396, startPoint y: 119, endPoint x: 395, endPoint y: 123, distance: 3.9
click at [396, 121] on div "40" at bounding box center [395, 122] width 49 height 12
click at [389, 177] on span "Chọn HT Thanh Toán" at bounding box center [399, 181] width 61 height 9
type input "40"
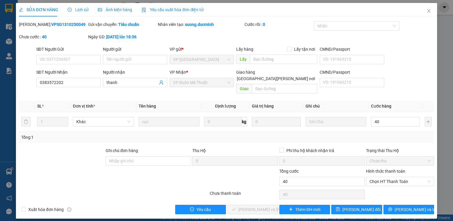
type input "40.000"
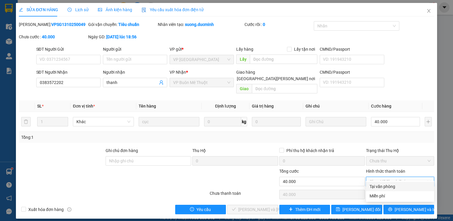
click at [387, 185] on div "Tại văn phòng" at bounding box center [399, 186] width 61 height 6
type input "0"
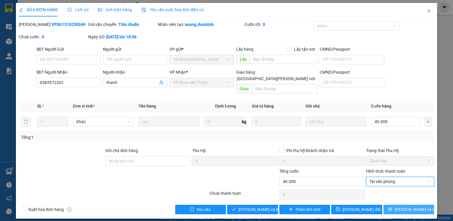
click at [392, 207] on icon "printer" at bounding box center [390, 209] width 4 height 4
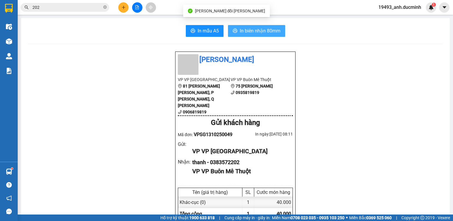
click at [249, 30] on span "In biên nhận 80mm" at bounding box center [260, 30] width 41 height 7
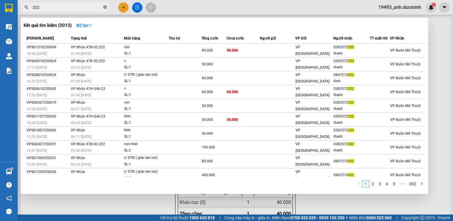
click at [105, 9] on icon "close-circle" at bounding box center [105, 7] width 4 height 4
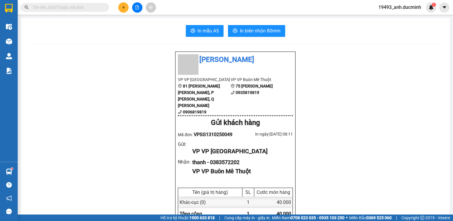
click at [99, 5] on input "text" at bounding box center [67, 7] width 70 height 6
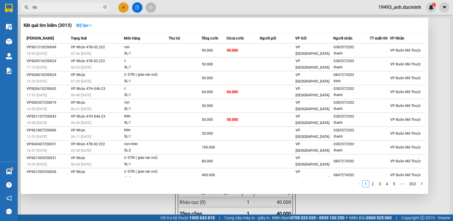
type input "960"
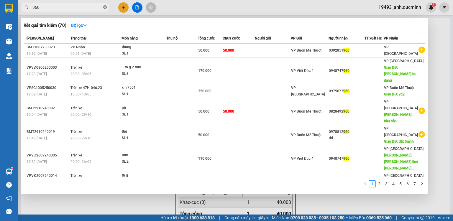
click at [103, 6] on icon "close-circle" at bounding box center [105, 7] width 4 height 4
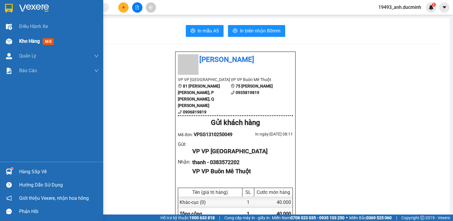
click at [27, 41] on span "Kho hàng" at bounding box center [29, 41] width 21 height 6
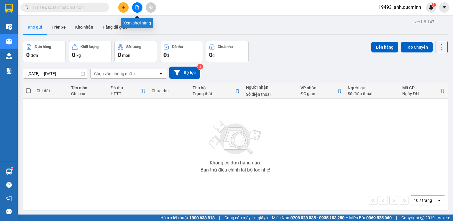
click at [137, 8] on icon "file-add" at bounding box center [137, 7] width 4 height 4
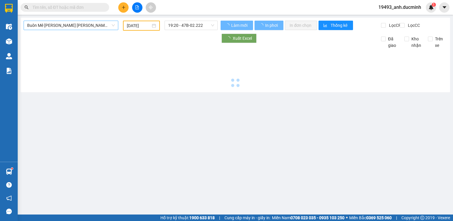
type input "[DATE]"
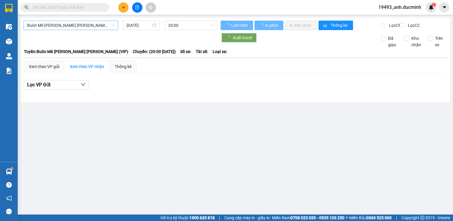
click at [84, 25] on span "Buôn Mê [PERSON_NAME] [PERSON_NAME] (VIP)" at bounding box center [71, 25] width 88 height 9
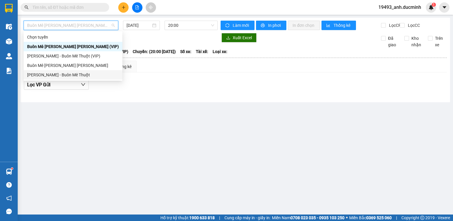
drag, startPoint x: 59, startPoint y: 74, endPoint x: 112, endPoint y: 43, distance: 61.8
click at [62, 72] on div "[PERSON_NAME] - Buôn Mê Thuột" at bounding box center [73, 75] width 92 height 6
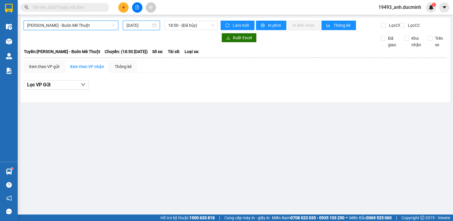
click at [138, 24] on input "[DATE]" at bounding box center [138, 25] width 24 height 6
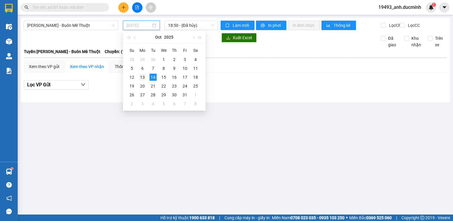
drag, startPoint x: 140, startPoint y: 78, endPoint x: 191, endPoint y: 29, distance: 70.3
click at [141, 78] on div "13" at bounding box center [142, 77] width 7 height 7
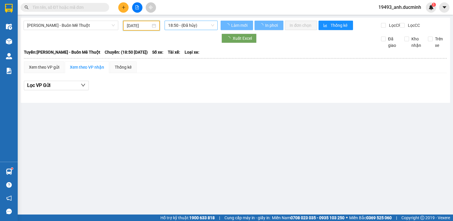
type input "[DATE]"
click at [187, 24] on span "18:50 - (Đã hủy)" at bounding box center [191, 25] width 46 height 9
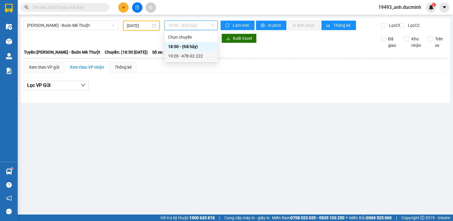
click at [179, 58] on div "19:20 - 47B-02.222" at bounding box center [191, 56] width 46 height 6
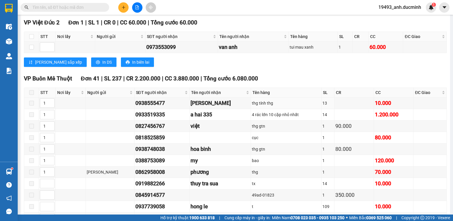
scroll to position [236, 0]
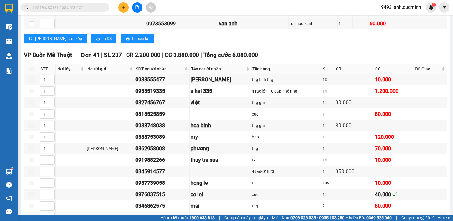
click at [95, 8] on input "text" at bounding box center [67, 7] width 70 height 6
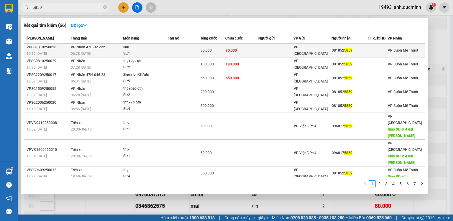
type input "5859"
click at [221, 51] on div "80.000" at bounding box center [212, 50] width 24 height 6
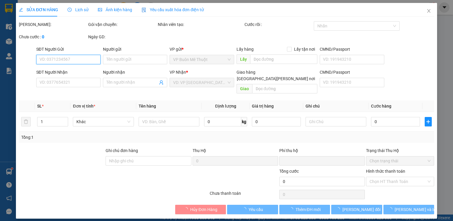
type input "0818525859"
type input "0"
type input "80.000"
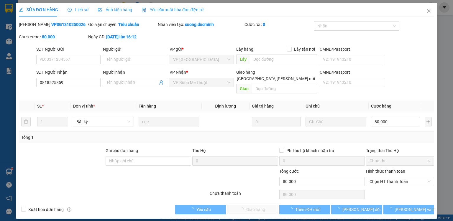
click at [81, 12] on span "Lịch sử" at bounding box center [78, 9] width 21 height 5
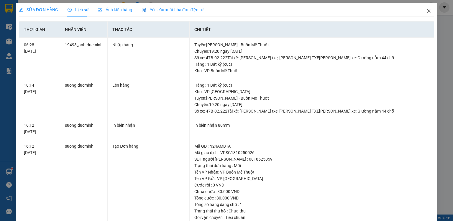
click at [426, 11] on icon "close" at bounding box center [428, 11] width 5 height 5
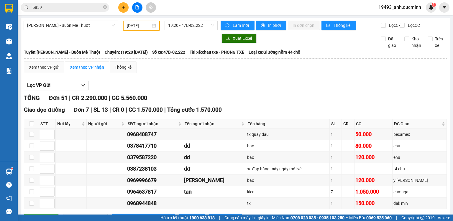
click at [133, 26] on input "[DATE]" at bounding box center [139, 25] width 24 height 6
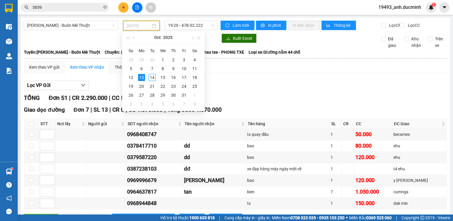
type input "[DATE]"
click at [85, 26] on span "[PERSON_NAME] - Buôn Mê Thuột" at bounding box center [71, 25] width 88 height 9
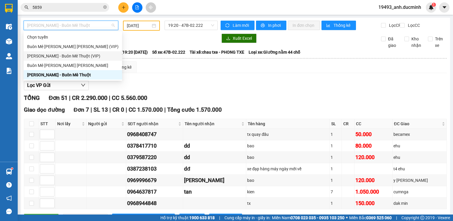
click at [88, 57] on div "[PERSON_NAME] - Buôn Mê Thuột (VIP)" at bounding box center [72, 56] width 91 height 6
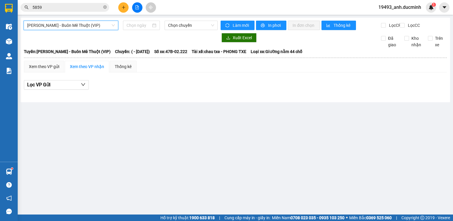
type input "[DATE]"
click at [93, 28] on span "[PERSON_NAME] - Buôn Mê Thuột (VIP)" at bounding box center [71, 25] width 88 height 9
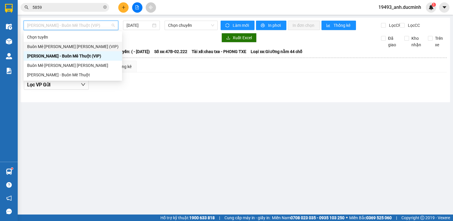
click at [69, 45] on div "Buôn Mê [PERSON_NAME] [PERSON_NAME] (VIP)" at bounding box center [72, 46] width 91 height 6
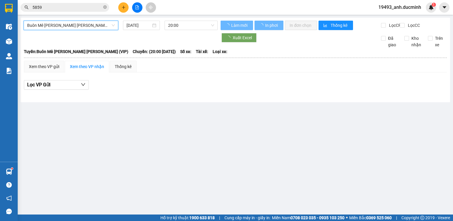
click at [135, 27] on input "[DATE]" at bounding box center [138, 25] width 24 height 6
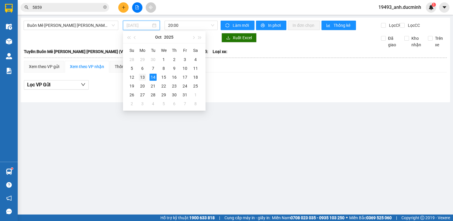
click at [140, 79] on div "13" at bounding box center [142, 77] width 7 height 7
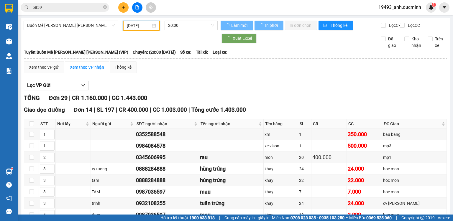
click at [139, 28] on input "[DATE]" at bounding box center [139, 25] width 24 height 6
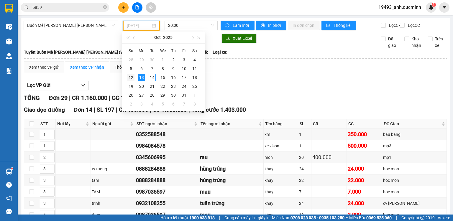
click at [132, 80] on div "12" at bounding box center [130, 77] width 7 height 7
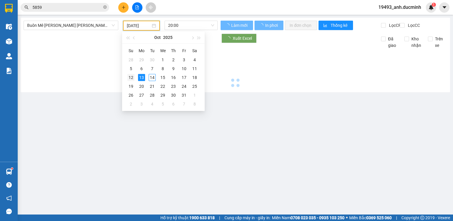
type input "12/10/2025"
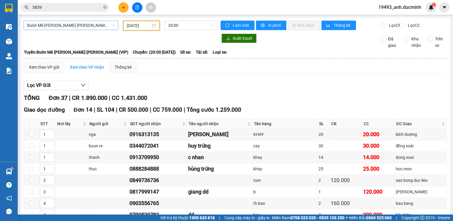
click at [103, 28] on span "Buôn Mê [PERSON_NAME] [PERSON_NAME] (VIP)" at bounding box center [71, 25] width 88 height 9
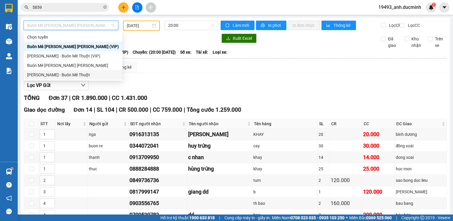
click at [78, 78] on div "[PERSON_NAME] - Buôn Mê Thuột" at bounding box center [73, 74] width 99 height 9
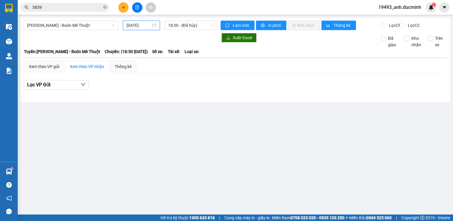
click at [140, 22] on input "[DATE]" at bounding box center [138, 25] width 24 height 6
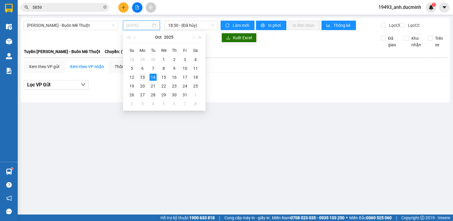
click at [142, 81] on td "13" at bounding box center [142, 77] width 11 height 9
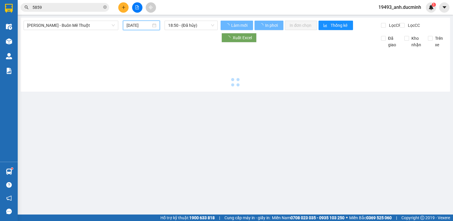
type input "[DATE]"
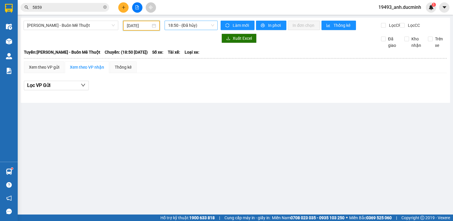
click at [195, 25] on span "18:50 - (Đã hủy)" at bounding box center [191, 25] width 46 height 9
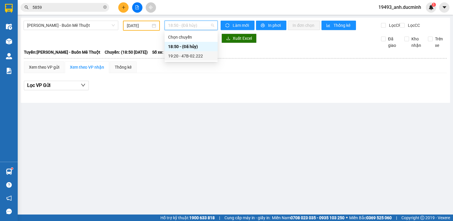
click at [189, 53] on div "19:20 - 47B-02.222" at bounding box center [191, 56] width 46 height 6
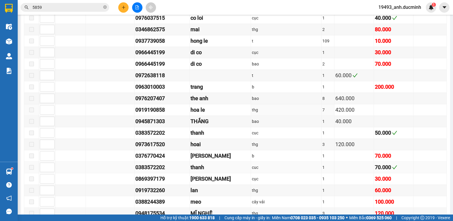
scroll to position [377, 0]
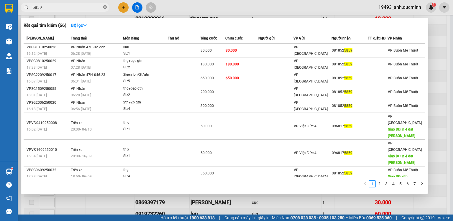
click at [105, 8] on icon "close-circle" at bounding box center [105, 7] width 4 height 4
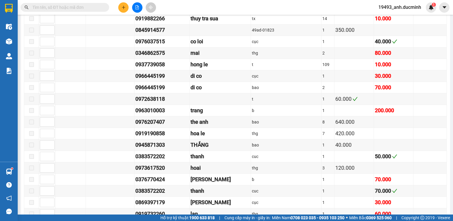
click at [85, 5] on input "text" at bounding box center [67, 7] width 70 height 6
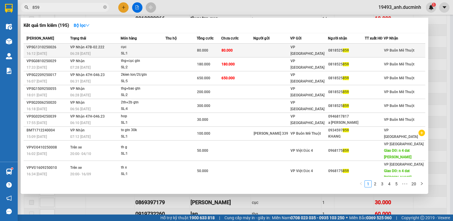
type input "859"
click at [207, 52] on span "80.000" at bounding box center [202, 50] width 11 height 4
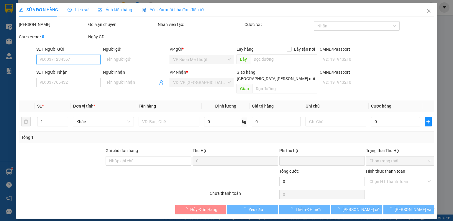
type input "0818525859"
type input "0"
type input "80.000"
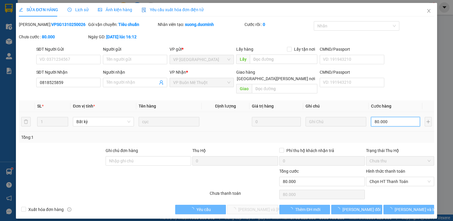
click at [393, 117] on input "80.000" at bounding box center [395, 121] width 49 height 9
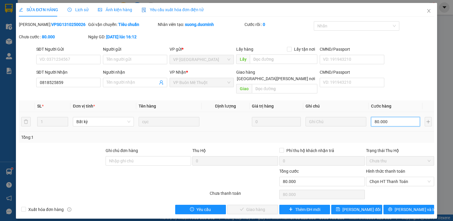
type input "7"
type input "70"
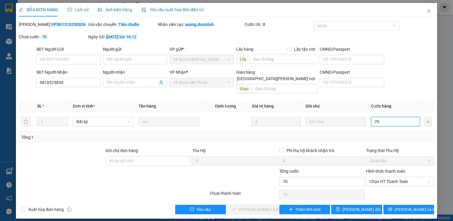
drag, startPoint x: 384, startPoint y: 175, endPoint x: 384, endPoint y: 182, distance: 8.0
click at [384, 177] on span "Chọn HT Thanh Toán" at bounding box center [399, 181] width 61 height 9
type input "70"
type input "70.000"
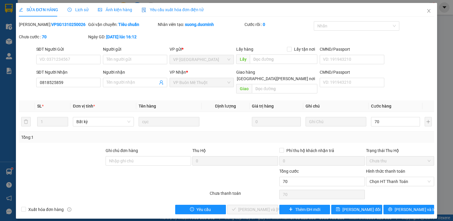
type input "70.000"
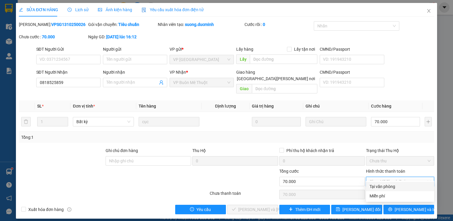
drag, startPoint x: 384, startPoint y: 186, endPoint x: 375, endPoint y: 190, distance: 10.3
click at [384, 187] on div "Tại văn phòng" at bounding box center [399, 186] width 61 height 6
type input "0"
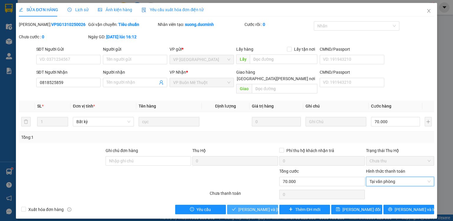
drag, startPoint x: 264, startPoint y: 204, endPoint x: 401, endPoint y: 48, distance: 207.0
click at [266, 206] on span "[PERSON_NAME] và [PERSON_NAME] hàng" at bounding box center [278, 209] width 80 height 6
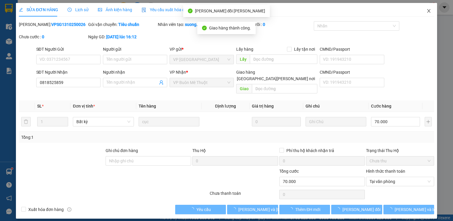
drag, startPoint x: 427, startPoint y: 9, endPoint x: 122, endPoint y: 28, distance: 306.3
click at [427, 9] on icon "close" at bounding box center [428, 11] width 3 height 4
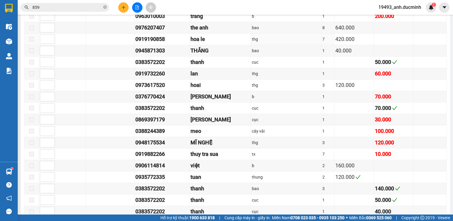
scroll to position [401, 0]
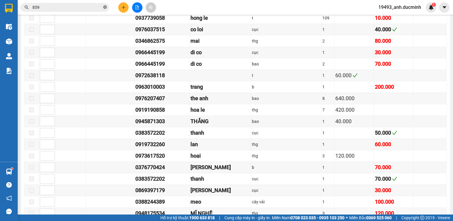
click at [104, 7] on icon "close-circle" at bounding box center [105, 7] width 4 height 4
click at [100, 7] on input "text" at bounding box center [67, 7] width 70 height 6
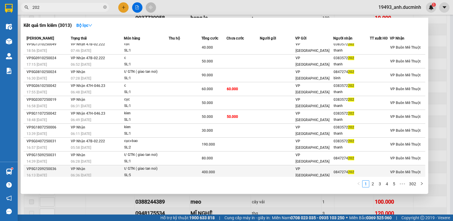
scroll to position [4, 0]
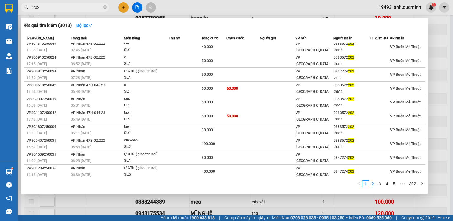
type input "202"
click at [371, 183] on link "2" at bounding box center [372, 184] width 6 height 6
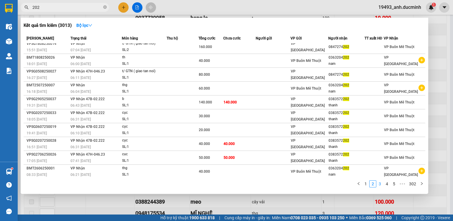
click at [380, 184] on link "3" at bounding box center [379, 184] width 6 height 6
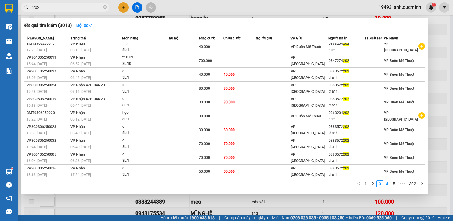
click at [388, 183] on link "4" at bounding box center [387, 184] width 6 height 6
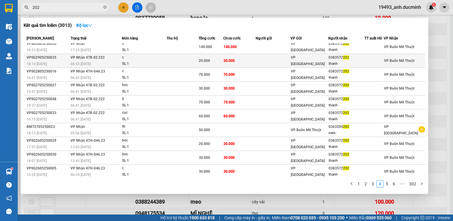
scroll to position [0, 0]
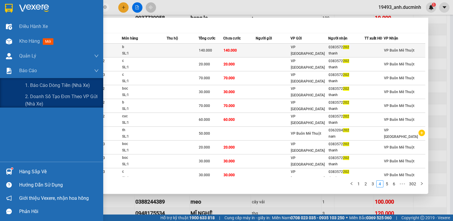
drag, startPoint x: 33, startPoint y: 87, endPoint x: 149, endPoint y: 47, distance: 121.9
click at [34, 87] on span "1. Báo cáo dòng tiền (nhà xe)" at bounding box center [57, 85] width 65 height 7
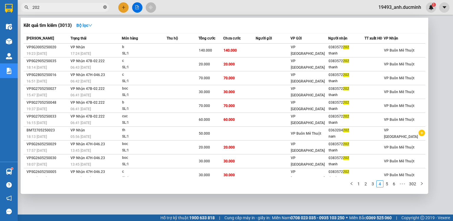
click at [104, 8] on icon "close-circle" at bounding box center [105, 7] width 4 height 4
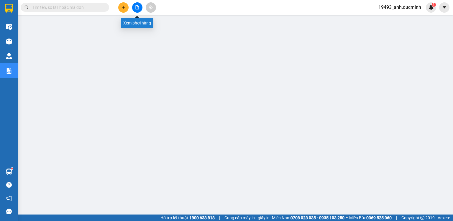
click at [137, 11] on button at bounding box center [137, 7] width 10 height 10
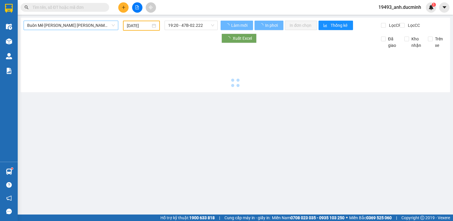
click at [62, 27] on span "Buôn Mê [PERSON_NAME] [PERSON_NAME] (VIP)" at bounding box center [71, 25] width 88 height 9
type input "[DATE]"
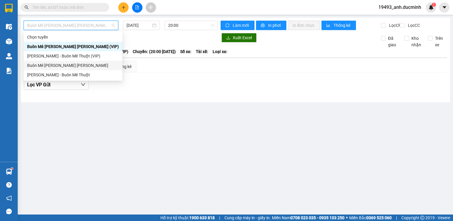
drag, startPoint x: 66, startPoint y: 69, endPoint x: 98, endPoint y: 48, distance: 37.6
click at [67, 68] on div "Buôn Mê [PERSON_NAME] [PERSON_NAME]" at bounding box center [73, 65] width 99 height 9
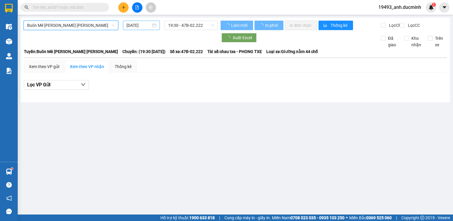
click at [141, 25] on input "[DATE]" at bounding box center [138, 25] width 24 height 6
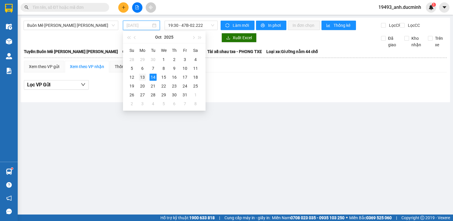
click at [142, 79] on div "13" at bounding box center [142, 77] width 7 height 7
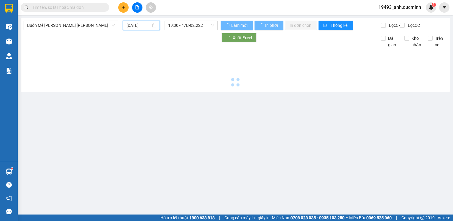
type input "[DATE]"
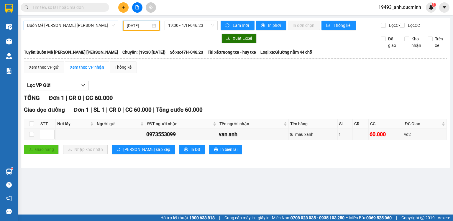
click at [85, 26] on span "Buôn Mê [PERSON_NAME] [PERSON_NAME]" at bounding box center [71, 25] width 88 height 9
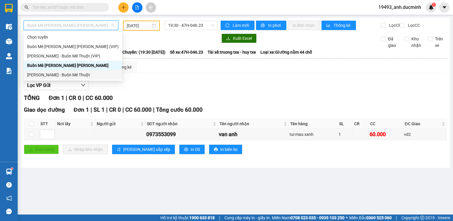
click at [78, 74] on div "[PERSON_NAME] - Buôn Mê Thuột" at bounding box center [72, 75] width 91 height 6
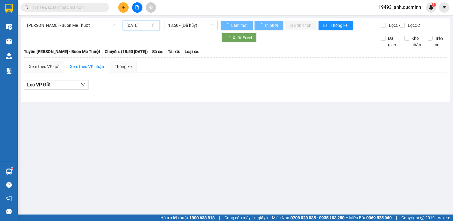
click at [139, 24] on input "[DATE]" at bounding box center [138, 25] width 24 height 6
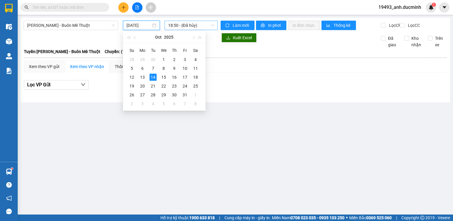
click at [187, 25] on span "18:50 - (Đã hủy)" at bounding box center [191, 25] width 46 height 9
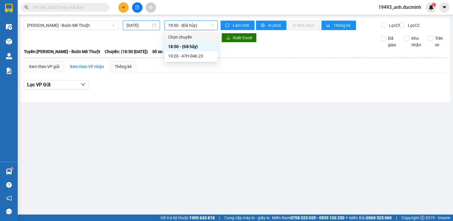
click at [138, 27] on input "[DATE]" at bounding box center [138, 25] width 24 height 6
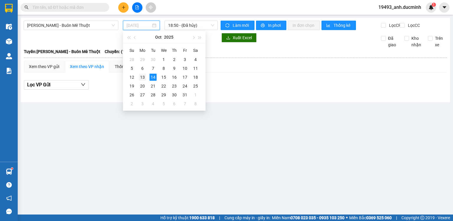
click at [140, 75] on td "13" at bounding box center [142, 77] width 11 height 9
type input "[DATE]"
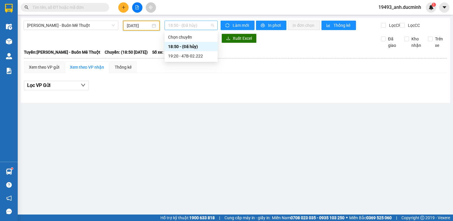
click at [183, 27] on span "18:50 - (Đã hủy)" at bounding box center [191, 25] width 46 height 9
click at [177, 57] on div "19:20 - 47B-02.222" at bounding box center [191, 56] width 46 height 6
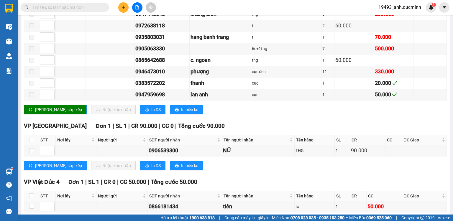
scroll to position [703, 0]
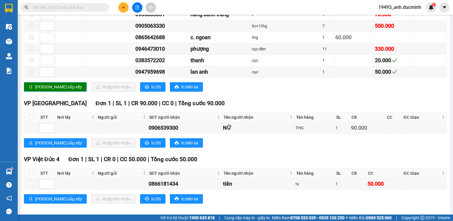
click at [93, 10] on input "text" at bounding box center [67, 7] width 70 height 6
click at [92, 4] on input "text" at bounding box center [67, 7] width 70 height 6
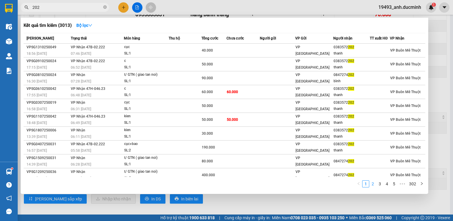
type input "202"
click at [373, 187] on link "2" at bounding box center [372, 184] width 6 height 6
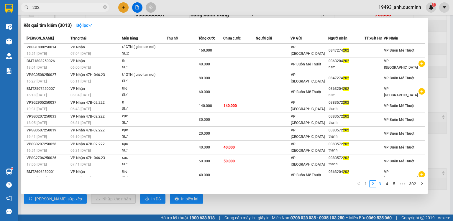
click at [382, 184] on link "3" at bounding box center [379, 184] width 6 height 6
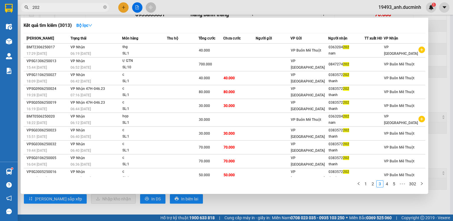
click at [123, 6] on div at bounding box center [226, 110] width 453 height 221
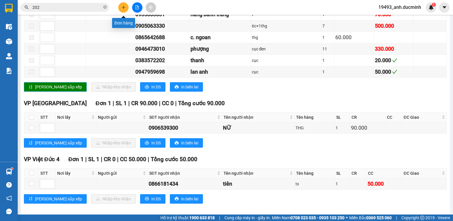
click at [123, 6] on icon "plus" at bounding box center [123, 7] width 4 height 4
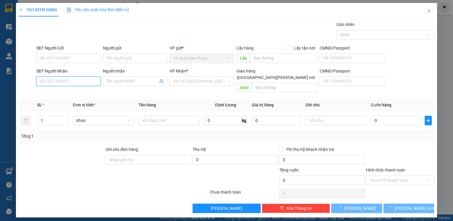
click at [80, 78] on input "SĐT Người Nhận" at bounding box center [68, 81] width 64 height 9
click at [79, 84] on input "SĐT Người Nhận" at bounding box center [68, 81] width 64 height 9
click at [79, 84] on input "202" at bounding box center [68, 81] width 64 height 9
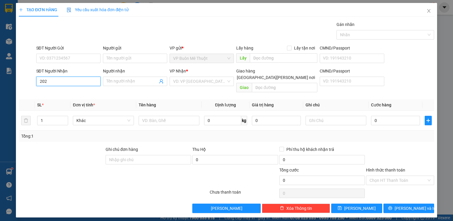
click at [79, 83] on input "202" at bounding box center [68, 81] width 64 height 9
type input "2"
click at [109, 80] on input "Người nhận" at bounding box center [131, 81] width 51 height 6
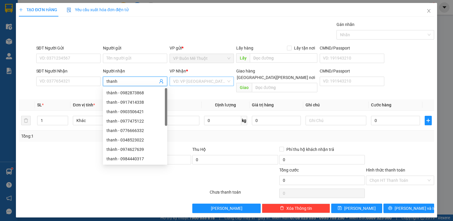
click at [196, 79] on input "search" at bounding box center [199, 81] width 53 height 9
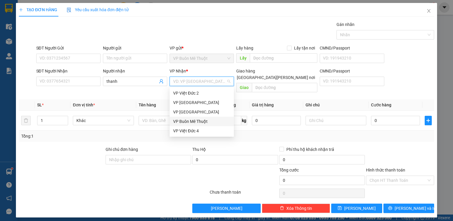
click at [187, 119] on div "VP Buôn Mê Thuột" at bounding box center [201, 121] width 57 height 6
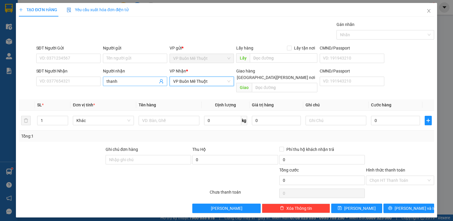
click at [140, 84] on input "thanh" at bounding box center [131, 81] width 51 height 6
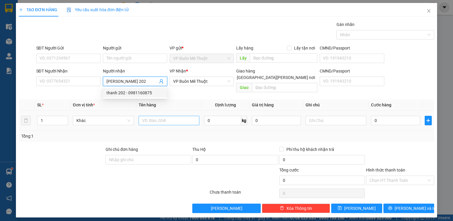
type input "thanh 202"
click at [164, 116] on input "text" at bounding box center [169, 120] width 61 height 9
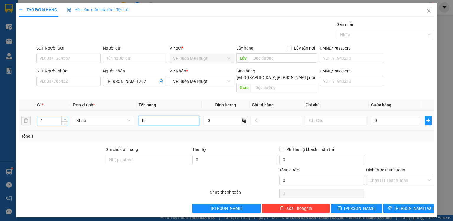
type input "b"
click at [64, 117] on span "up" at bounding box center [65, 119] width 4 height 4
type input "3"
click at [64, 117] on span "up" at bounding box center [65, 119] width 4 height 4
click at [387, 116] on input "0" at bounding box center [395, 120] width 49 height 9
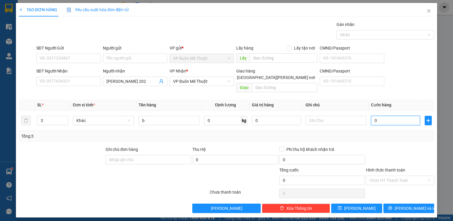
type input "4"
type input "42"
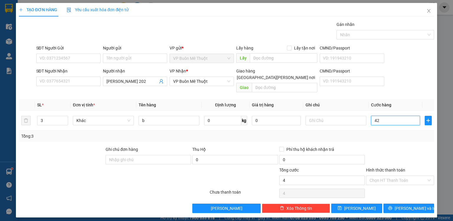
type input "42"
type input "420"
click at [427, 204] on button "[PERSON_NAME] và In" at bounding box center [408, 208] width 51 height 9
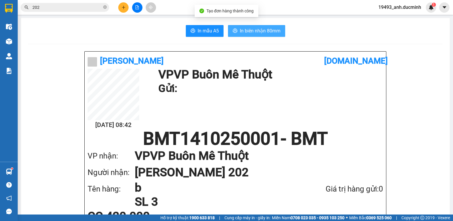
click at [261, 33] on span "In biên nhận 80mm" at bounding box center [260, 30] width 41 height 7
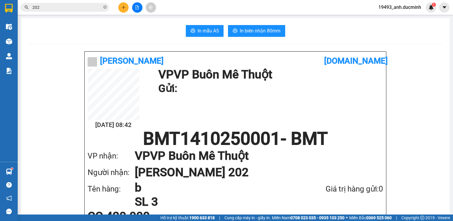
drag, startPoint x: 261, startPoint y: 33, endPoint x: 88, endPoint y: 176, distance: 224.1
drag, startPoint x: 88, startPoint y: 176, endPoint x: 104, endPoint y: 6, distance: 170.5
click at [106, 6] on icon "close-circle" at bounding box center [105, 7] width 4 height 4
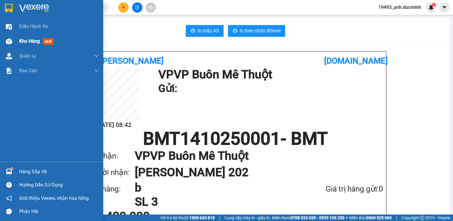
click at [32, 40] on span "Kho hàng" at bounding box center [29, 41] width 21 height 6
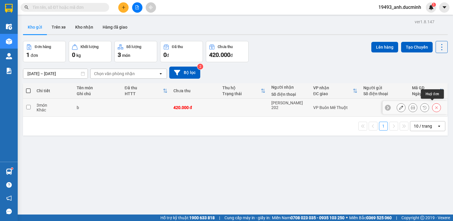
click at [435, 106] on icon at bounding box center [436, 107] width 3 height 3
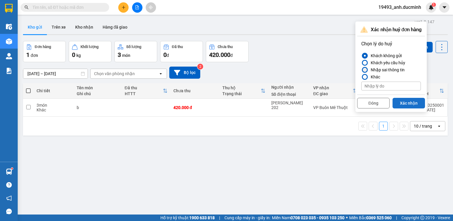
drag, startPoint x: 382, startPoint y: 70, endPoint x: 402, endPoint y: 98, distance: 35.0
click at [382, 70] on div "Nhập sai thông tin" at bounding box center [386, 69] width 36 height 7
click at [361, 70] on input "Nhập sai thông tin" at bounding box center [361, 70] width 0 height 0
click at [406, 103] on button "Xác nhận" at bounding box center [408, 103] width 32 height 11
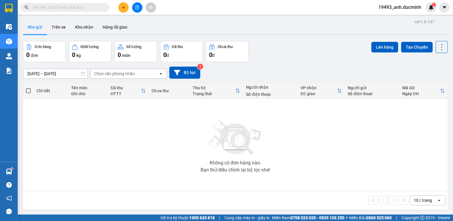
drag, startPoint x: 78, startPoint y: 8, endPoint x: 82, endPoint y: 7, distance: 4.8
click at [78, 8] on input "text" at bounding box center [67, 7] width 70 height 6
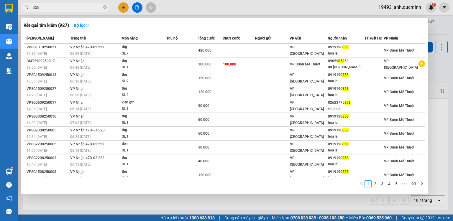
drag, startPoint x: 104, startPoint y: 6, endPoint x: 107, endPoint y: 6, distance: 3.0
click at [105, 6] on icon "close-circle" at bounding box center [105, 7] width 4 height 4
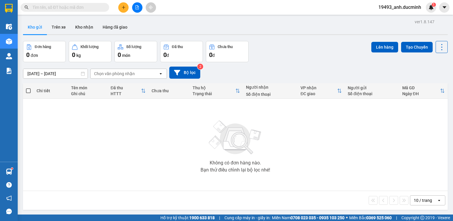
click at [89, 6] on input "text" at bounding box center [67, 7] width 70 height 6
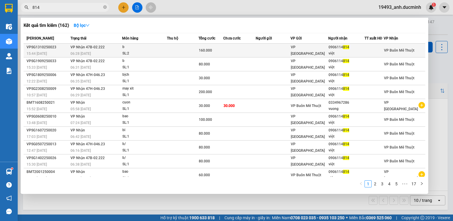
click at [264, 51] on td at bounding box center [273, 51] width 35 height 14
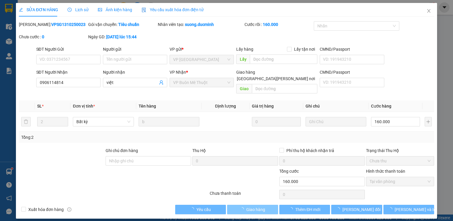
click at [252, 206] on span "Giao hàng" at bounding box center [255, 209] width 19 height 6
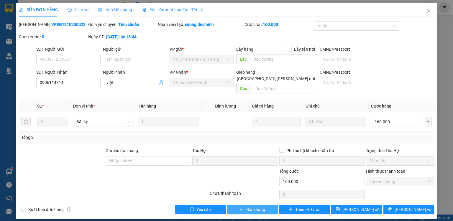
click at [252, 206] on span "Giao hàng" at bounding box center [255, 209] width 19 height 6
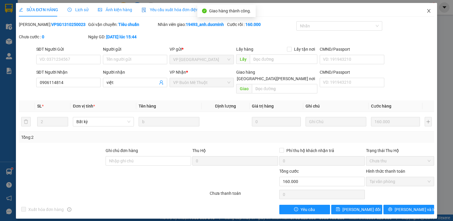
click at [427, 11] on icon "close" at bounding box center [428, 11] width 5 height 5
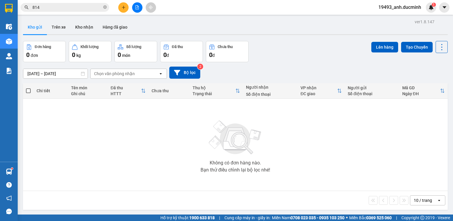
scroll to position [27, 0]
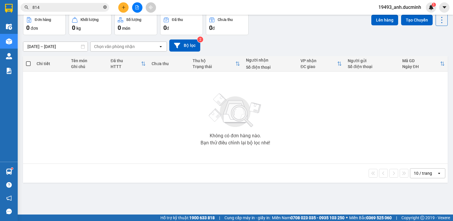
click at [104, 9] on icon "close-circle" at bounding box center [105, 7] width 4 height 4
click at [96, 7] on input "text" at bounding box center [67, 7] width 70 height 6
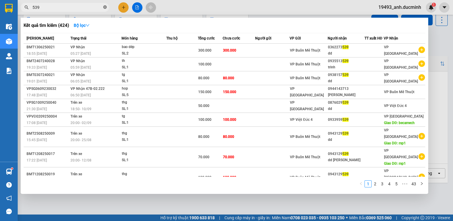
click at [105, 7] on icon "close-circle" at bounding box center [105, 7] width 4 height 4
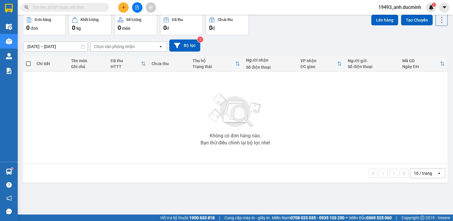
click at [76, 8] on input "text" at bounding box center [67, 7] width 70 height 6
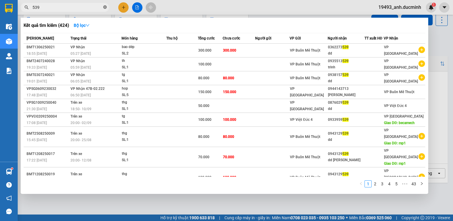
click at [105, 6] on icon "close-circle" at bounding box center [105, 7] width 4 height 4
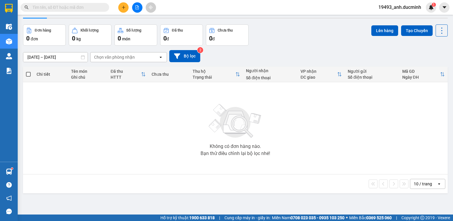
scroll to position [0, 0]
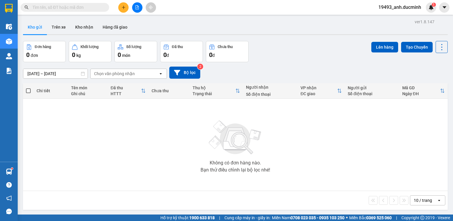
click at [96, 9] on input "text" at bounding box center [67, 7] width 70 height 6
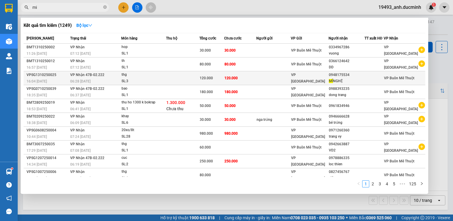
click at [181, 76] on td at bounding box center [182, 78] width 33 height 14
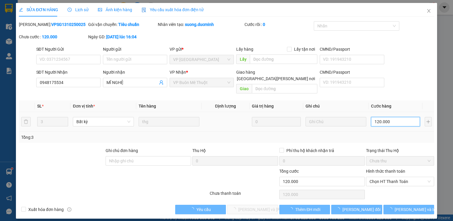
click at [389, 117] on input "120.000" at bounding box center [395, 121] width 49 height 9
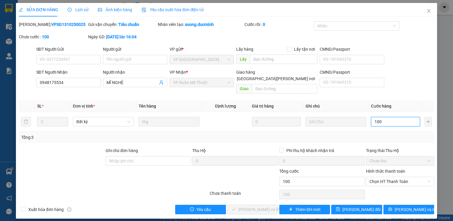
drag, startPoint x: 386, startPoint y: 176, endPoint x: 380, endPoint y: 189, distance: 14.0
click at [386, 177] on span "Chọn HT Thanh Toán" at bounding box center [399, 181] width 61 height 9
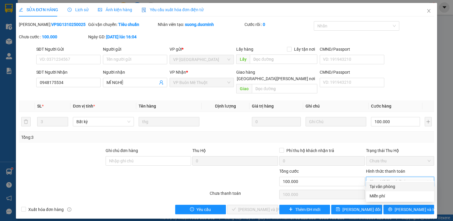
click at [380, 188] on div "Tại văn phòng" at bounding box center [399, 186] width 61 height 6
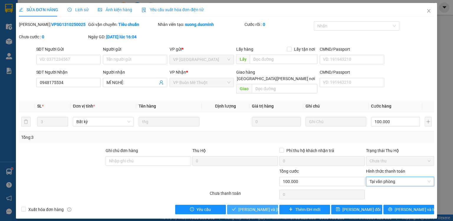
click at [259, 206] on span "[PERSON_NAME] và [PERSON_NAME] hàng" at bounding box center [278, 209] width 80 height 6
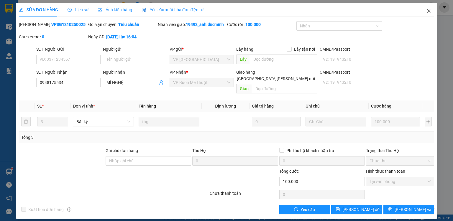
click at [430, 11] on icon "close" at bounding box center [428, 11] width 5 height 5
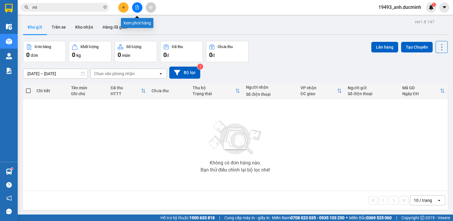
click at [136, 7] on icon "file-add" at bounding box center [137, 7] width 4 height 4
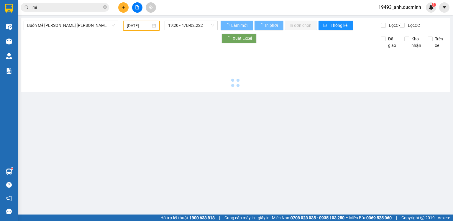
type input "[DATE]"
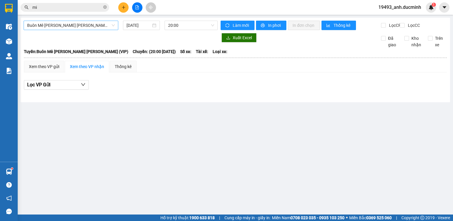
click at [89, 27] on span "Buôn Mê Thuột - [PERSON_NAME] (VIP)" at bounding box center [71, 25] width 88 height 9
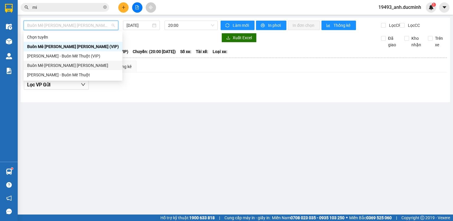
drag, startPoint x: 74, startPoint y: 69, endPoint x: 105, endPoint y: 47, distance: 37.6
click at [75, 68] on div "Buôn Mê Thuột - [PERSON_NAME]" at bounding box center [73, 65] width 99 height 9
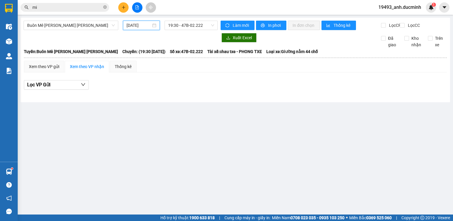
click at [144, 27] on input "[DATE]" at bounding box center [138, 25] width 24 height 6
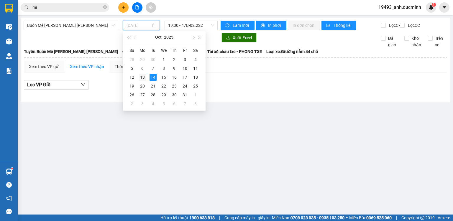
click at [141, 77] on div "13" at bounding box center [142, 77] width 7 height 7
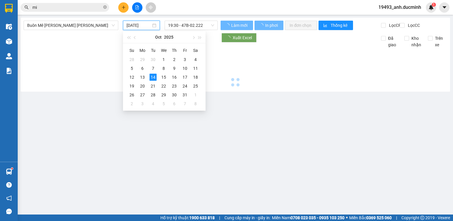
type input "[DATE]"
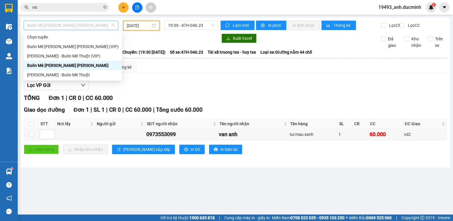
click at [62, 23] on span "Buôn Mê Thuột - [PERSON_NAME]" at bounding box center [71, 25] width 88 height 9
click at [62, 72] on div "[PERSON_NAME] - Buôn Mê Thuột" at bounding box center [72, 75] width 91 height 6
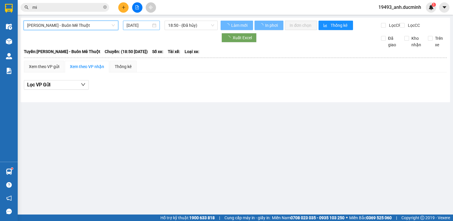
click at [138, 28] on input "[DATE]" at bounding box center [138, 25] width 24 height 6
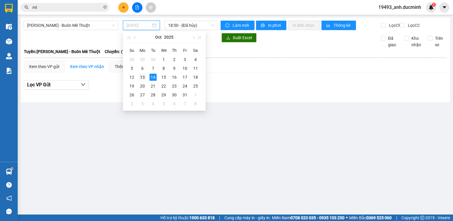
click at [143, 78] on div "13" at bounding box center [142, 77] width 7 height 7
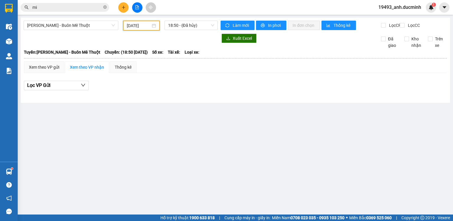
click at [130, 26] on input "[DATE]" at bounding box center [139, 25] width 24 height 6
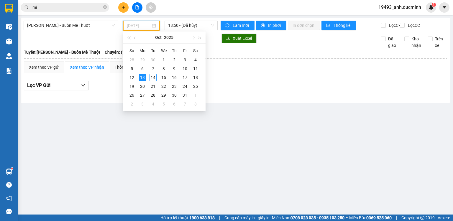
type input "[DATE]"
click at [171, 26] on span "18:50 - (Đã hủy)" at bounding box center [191, 25] width 46 height 9
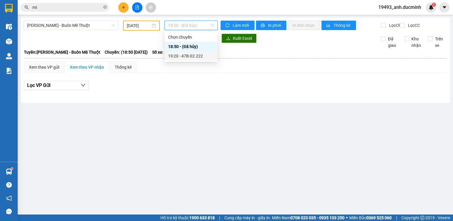
click at [168, 57] on div "19:20 - 47B-02.222" at bounding box center [191, 56] width 46 height 6
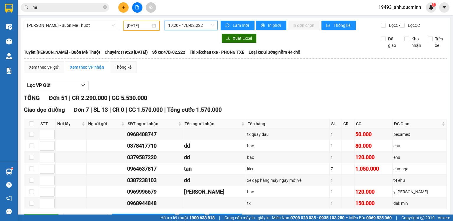
drag, startPoint x: 104, startPoint y: 6, endPoint x: 97, endPoint y: 8, distance: 7.2
click at [104, 6] on icon "close-circle" at bounding box center [105, 7] width 4 height 4
click at [96, 8] on input "text" at bounding box center [67, 7] width 70 height 6
type input "202"
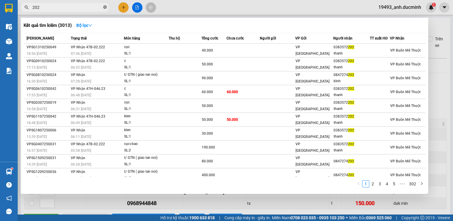
click at [104, 6] on icon "close-circle" at bounding box center [105, 7] width 4 height 4
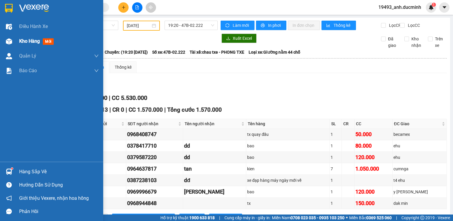
click at [27, 41] on span "Kho hàng" at bounding box center [29, 41] width 21 height 6
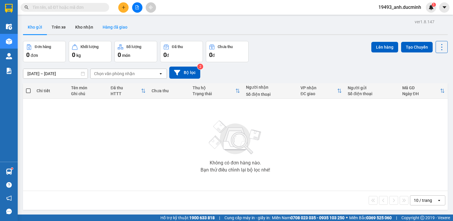
click at [118, 29] on button "Hàng đã giao" at bounding box center [115, 27] width 34 height 14
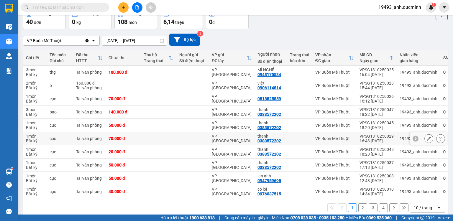
scroll to position [42, 0]
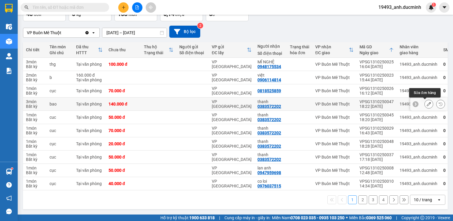
click at [427, 102] on icon at bounding box center [429, 104] width 4 height 4
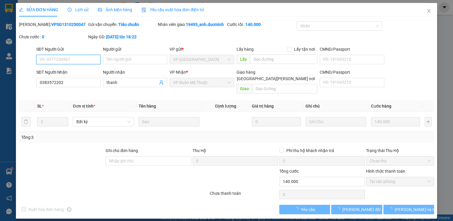
type input "0383572202"
type input "thanh"
type input "0"
type input "140.000"
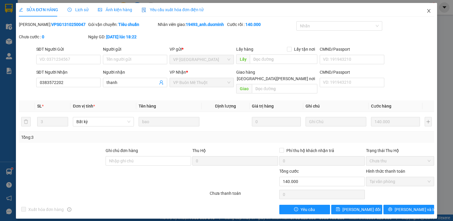
click at [430, 11] on icon "close" at bounding box center [428, 11] width 5 height 5
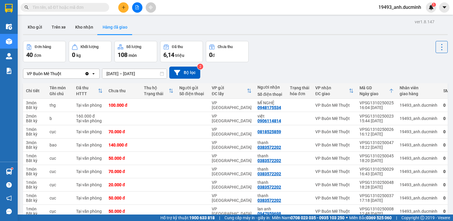
scroll to position [41, 0]
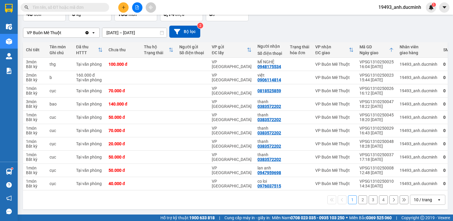
click at [407, 8] on span "19493_anh.ducminh" at bounding box center [400, 7] width 52 height 7
click at [401, 20] on span "Đăng xuất" at bounding box center [402, 18] width 39 height 6
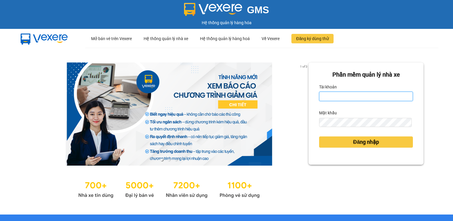
click at [336, 98] on input "Tài khoản" at bounding box center [366, 96] width 94 height 9
type input "anh.ducminh"
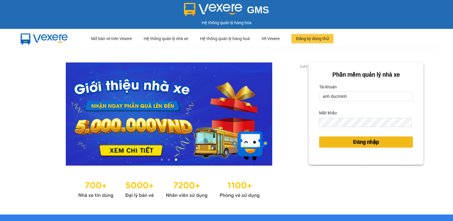
click at [364, 144] on span "Đăng nhập" at bounding box center [366, 142] width 26 height 8
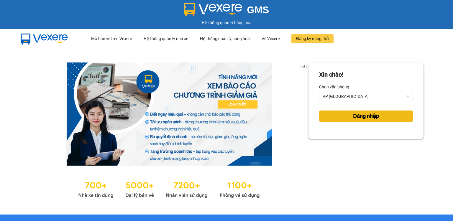
click at [343, 119] on button "Đăng nhập" at bounding box center [366, 116] width 94 height 11
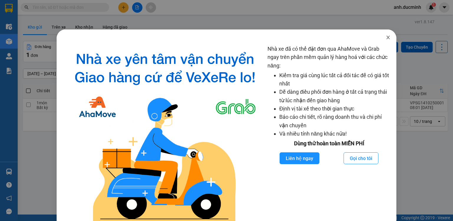
drag, startPoint x: 385, startPoint y: 38, endPoint x: 324, endPoint y: 39, distance: 61.0
click at [386, 38] on icon "close" at bounding box center [388, 37] width 5 height 5
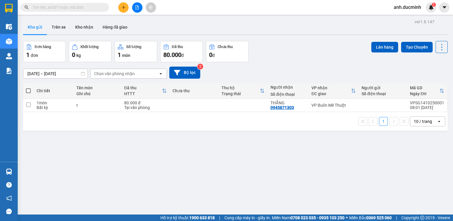
click at [123, 7] on icon "plus" at bounding box center [123, 7] width 4 height 4
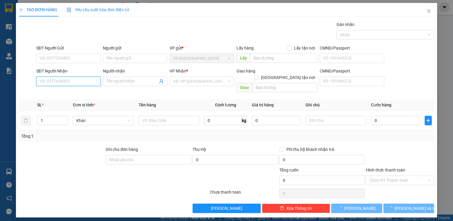
click at [77, 83] on input "SĐT Người Nhận" at bounding box center [68, 81] width 64 height 9
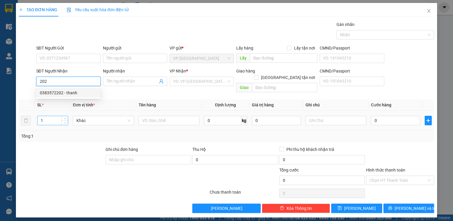
drag, startPoint x: 66, startPoint y: 93, endPoint x: 60, endPoint y: 114, distance: 22.3
click at [66, 93] on div "0383572202 - thanh" at bounding box center [68, 93] width 57 height 6
type input "0383572202"
type input "thanh"
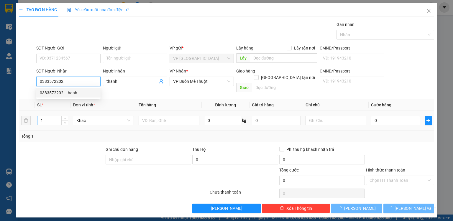
type input "40.000"
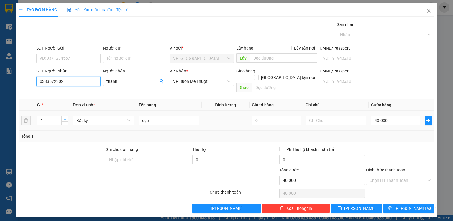
type input "0383572202"
type input "2"
click at [65, 118] on icon "up" at bounding box center [65, 119] width 2 height 2
click at [151, 116] on input "cục" at bounding box center [169, 120] width 61 height 9
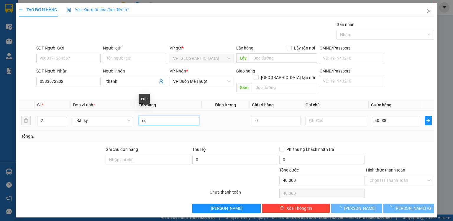
type input "c"
type input "b"
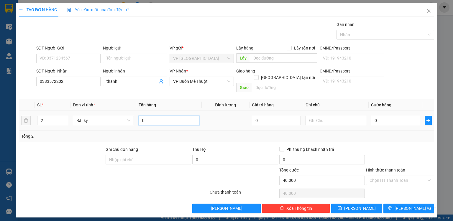
type input "0"
type input "b"
click at [403, 116] on input "0" at bounding box center [395, 120] width 49 height 9
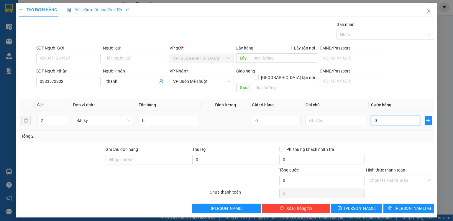
type input "1"
type input "14"
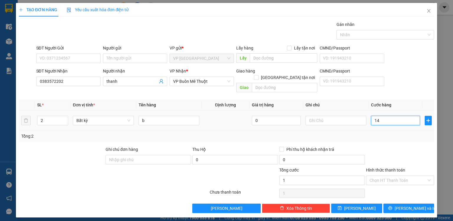
type input "14"
type input "140"
type input "14"
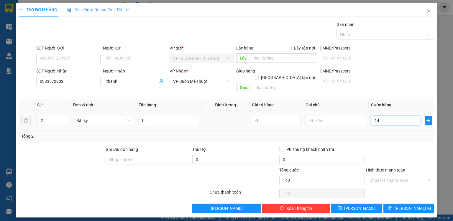
type input "14"
type input "1"
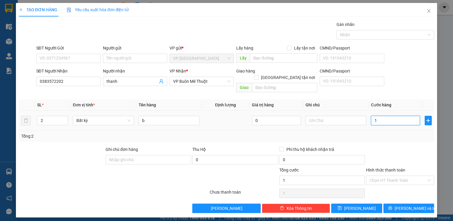
type input "0"
type input "02"
type input "2"
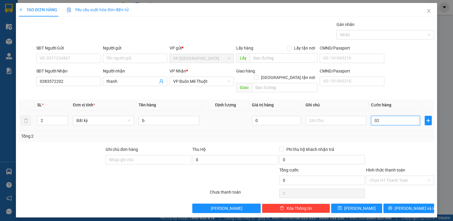
type input "2"
type input "024"
type input "24"
type input "0.240"
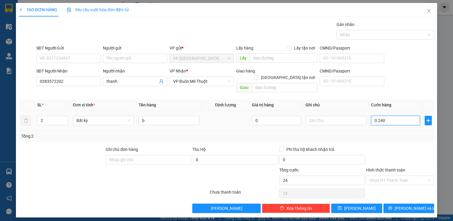
type input "240"
type input "0.240"
click at [389, 176] on input "Hình thức thanh toán" at bounding box center [397, 180] width 57 height 9
type input "240.000"
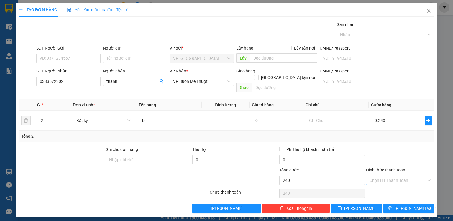
type input "240.000"
click at [389, 184] on div "Tại văn phòng" at bounding box center [399, 185] width 61 height 6
type input "0"
drag, startPoint x: 367, startPoint y: 201, endPoint x: 453, endPoint y: 8, distance: 211.0
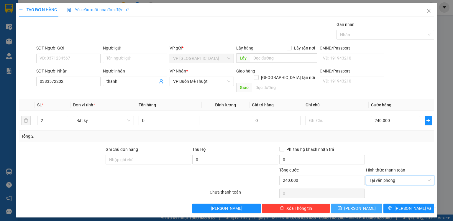
click at [367, 204] on button "Lưu" at bounding box center [356, 208] width 51 height 9
type input "0"
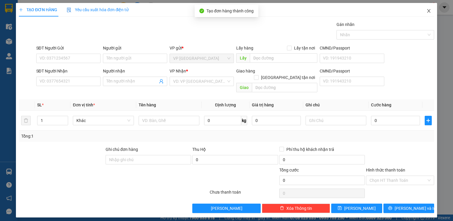
click at [428, 11] on icon "close" at bounding box center [428, 11] width 5 height 5
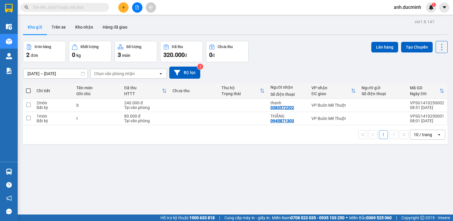
click at [28, 89] on span at bounding box center [28, 90] width 5 height 5
click at [28, 88] on input "checkbox" at bounding box center [28, 88] width 0 height 0
checkbox input "true"
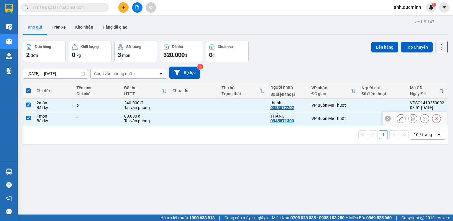
drag, startPoint x: 27, startPoint y: 117, endPoint x: 233, endPoint y: 83, distance: 208.5
click at [28, 117] on input "checkbox" at bounding box center [28, 118] width 4 height 4
checkbox input "false"
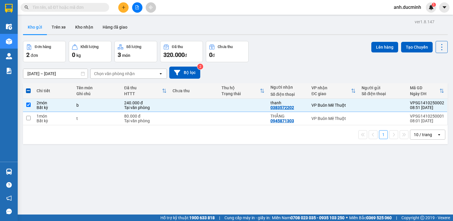
drag, startPoint x: 382, startPoint y: 45, endPoint x: 366, endPoint y: 44, distance: 15.6
click at [379, 45] on button "Lên hàng" at bounding box center [384, 47] width 27 height 11
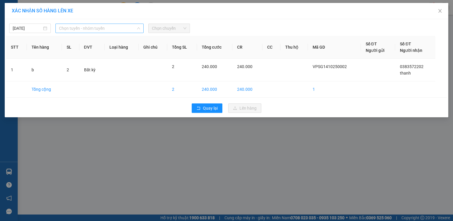
click at [85, 28] on span "Chọn tuyến - nhóm tuyến" at bounding box center [99, 28] width 81 height 9
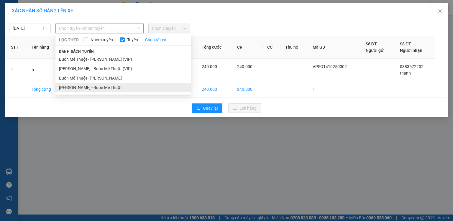
click at [88, 85] on li "[PERSON_NAME] - Buôn Mê Thuột" at bounding box center [123, 87] width 136 height 9
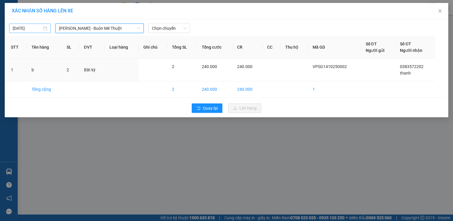
click at [25, 29] on input "[DATE]" at bounding box center [27, 28] width 29 height 6
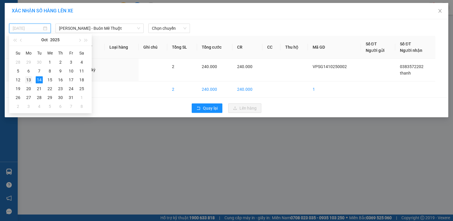
click at [31, 78] on div "13" at bounding box center [28, 79] width 7 height 7
type input "[DATE]"
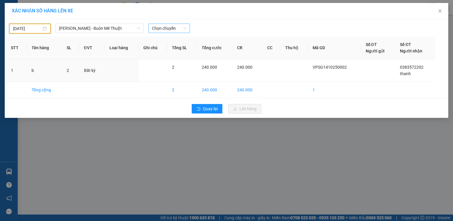
click at [166, 28] on span "Chọn chuyến" at bounding box center [169, 28] width 34 height 9
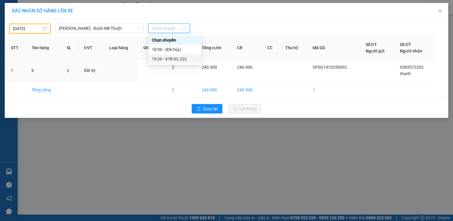
click at [158, 57] on div "19:20 - 47B-02.222" at bounding box center [175, 59] width 46 height 6
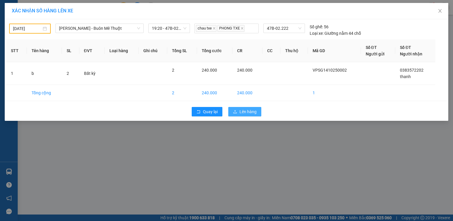
click at [231, 114] on button "Lên hàng" at bounding box center [244, 111] width 33 height 9
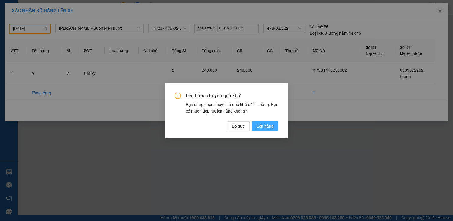
click at [268, 126] on span "Lên hàng" at bounding box center [264, 126] width 17 height 6
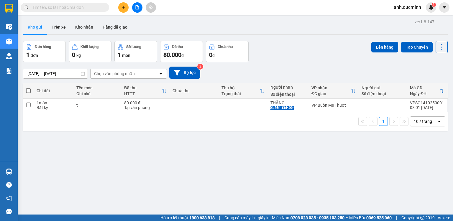
drag, startPoint x: 445, startPoint y: 7, endPoint x: 413, endPoint y: 2, distance: 31.6
click at [444, 7] on icon "caret-down" at bounding box center [444, 7] width 4 height 2
click at [411, 6] on span "anh.ducminh" at bounding box center [407, 7] width 37 height 7
click at [410, 19] on span "Đăng xuất" at bounding box center [410, 18] width 25 height 6
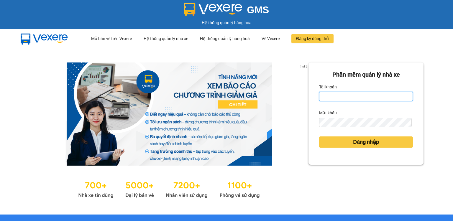
click at [337, 98] on input "Tài khoản" at bounding box center [366, 96] width 94 height 9
type input "anh.ducminh"
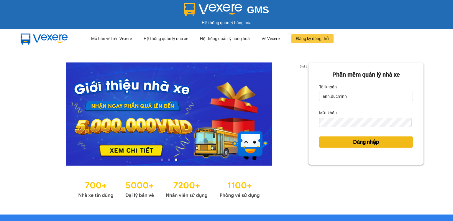
drag, startPoint x: 338, startPoint y: 140, endPoint x: 335, endPoint y: 141, distance: 3.3
click at [339, 141] on button "Đăng nhập" at bounding box center [366, 141] width 94 height 11
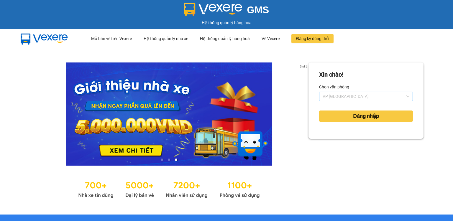
click at [325, 96] on span "VP [GEOGRAPHIC_DATA]" at bounding box center [366, 96] width 87 height 9
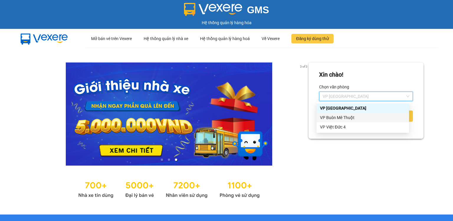
drag, startPoint x: 330, startPoint y: 118, endPoint x: 340, endPoint y: 122, distance: 11.4
click at [330, 118] on div "VP Buôn Mê Thuột" at bounding box center [362, 117] width 85 height 6
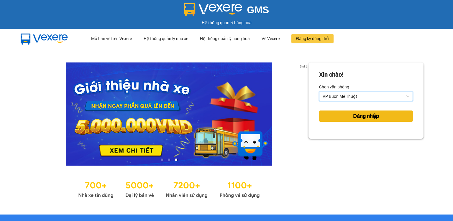
drag, startPoint x: 356, startPoint y: 125, endPoint x: 359, endPoint y: 118, distance: 7.6
click at [356, 124] on form "[PERSON_NAME]! [PERSON_NAME] 72382 VP Buôn Mê Thuột Đăng nhập" at bounding box center [366, 100] width 94 height 61
click at [359, 117] on span "Đăng nhập" at bounding box center [366, 116] width 26 height 8
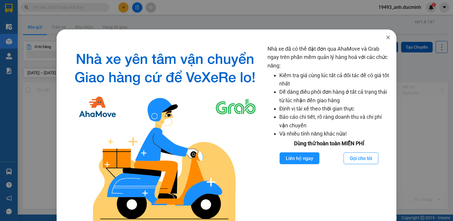
click at [386, 36] on icon "close" at bounding box center [388, 37] width 5 height 5
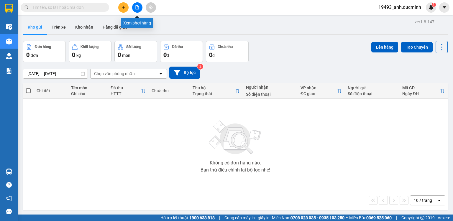
click at [140, 6] on button at bounding box center [137, 7] width 10 height 10
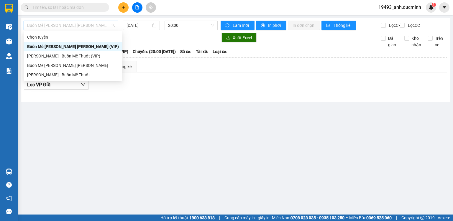
click at [94, 27] on span "Buôn Mê [PERSON_NAME] [PERSON_NAME] (VIP)" at bounding box center [71, 25] width 88 height 9
drag, startPoint x: 77, startPoint y: 69, endPoint x: 118, endPoint y: 45, distance: 47.3
click at [78, 68] on div "Buôn Mê [PERSON_NAME] [PERSON_NAME]" at bounding box center [73, 65] width 99 height 9
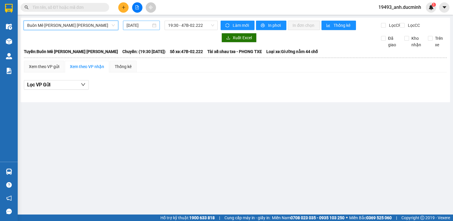
click at [139, 26] on input "[DATE]" at bounding box center [138, 25] width 24 height 6
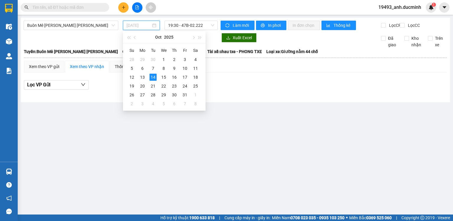
drag, startPoint x: 140, startPoint y: 78, endPoint x: 175, endPoint y: 38, distance: 52.6
click at [140, 77] on div "13" at bounding box center [142, 77] width 7 height 7
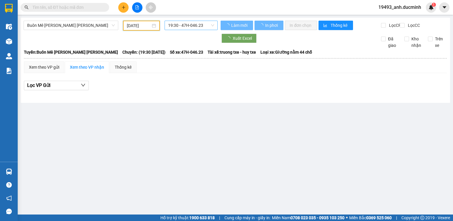
type input "[DATE]"
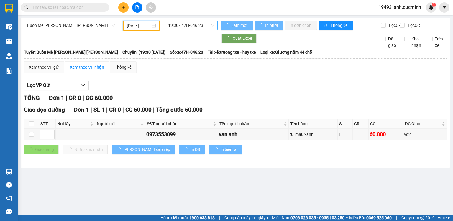
click at [191, 25] on span "19:30 - 47H-046.23" at bounding box center [191, 25] width 46 height 9
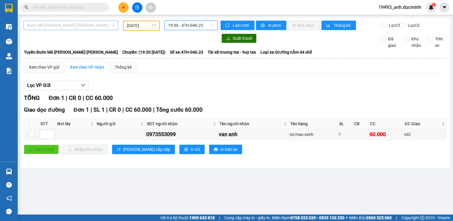
click at [91, 27] on span "Buôn Mê [PERSON_NAME] [PERSON_NAME]" at bounding box center [71, 25] width 88 height 9
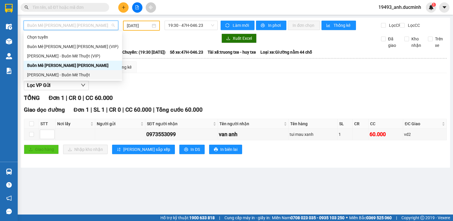
click at [76, 71] on div "[PERSON_NAME] - Buôn Mê Thuột" at bounding box center [73, 74] width 98 height 9
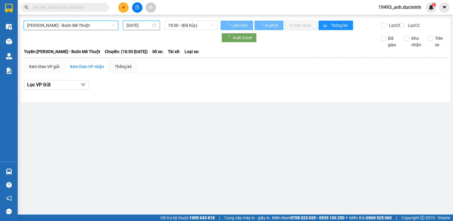
click at [141, 25] on input "[DATE]" at bounding box center [138, 25] width 24 height 6
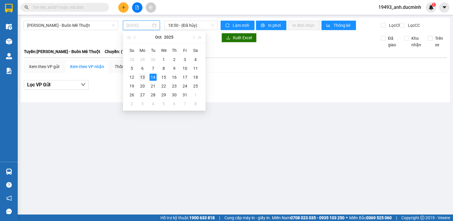
drag, startPoint x: 143, startPoint y: 77, endPoint x: 167, endPoint y: 51, distance: 36.3
click at [143, 77] on div "13" at bounding box center [142, 77] width 7 height 7
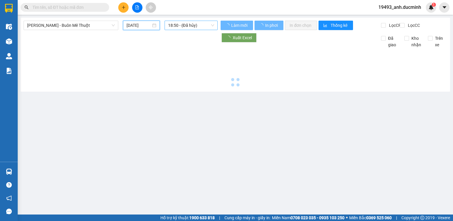
type input "[DATE]"
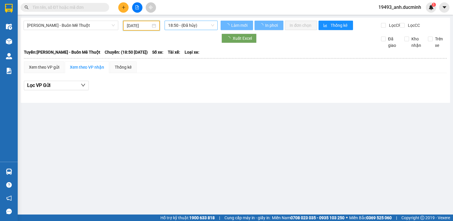
click at [186, 25] on span "18:50 - (Đã hủy)" at bounding box center [191, 25] width 46 height 9
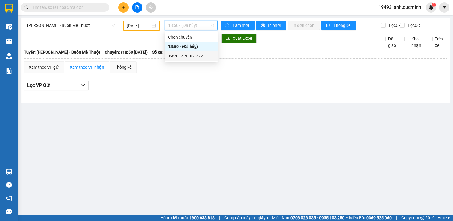
click at [184, 57] on div "19:20 - 47B-02.222" at bounding box center [191, 56] width 46 height 6
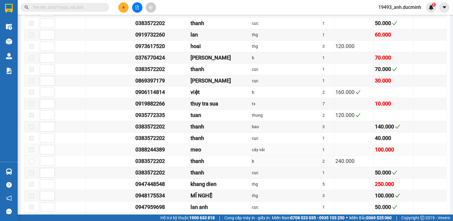
scroll to position [519, 0]
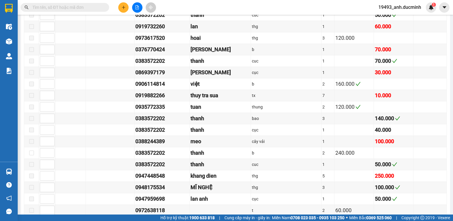
click at [87, 5] on input "text" at bounding box center [67, 7] width 70 height 6
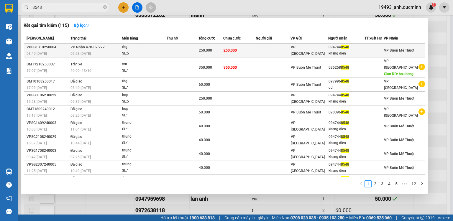
type input "8548"
click at [271, 47] on td at bounding box center [273, 51] width 35 height 14
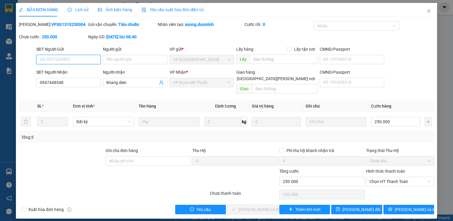
type input "0947448548"
type input "khang dien"
type input "0"
type input "250.000"
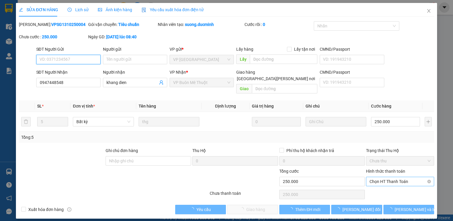
click at [387, 177] on span "Chọn HT Thanh Toán" at bounding box center [399, 181] width 61 height 9
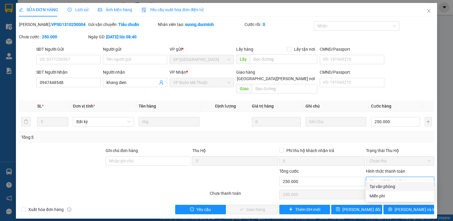
click at [384, 185] on div "Tại văn phòng" at bounding box center [399, 186] width 61 height 6
type input "0"
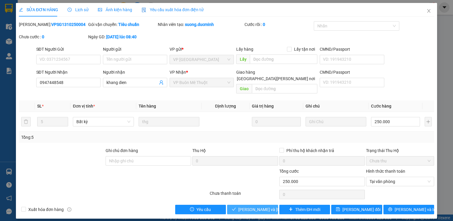
click at [260, 206] on span "[PERSON_NAME] và [PERSON_NAME] hàng" at bounding box center [278, 209] width 80 height 6
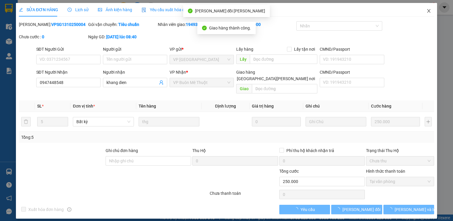
click at [429, 10] on icon "close" at bounding box center [428, 11] width 5 height 5
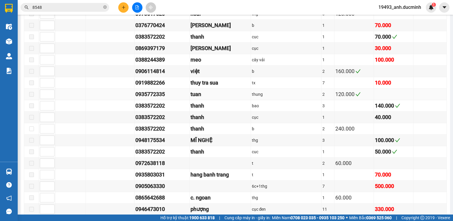
scroll to position [566, 0]
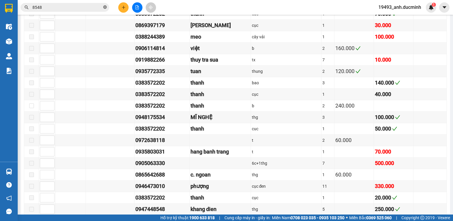
click at [105, 6] on icon "close-circle" at bounding box center [105, 7] width 4 height 4
click at [96, 9] on input "text" at bounding box center [67, 7] width 70 height 6
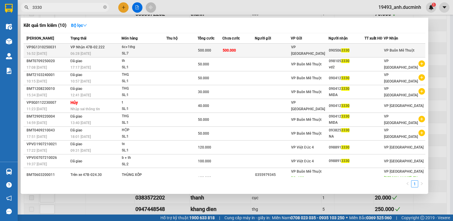
type input "3330"
click at [283, 51] on td at bounding box center [273, 51] width 36 height 14
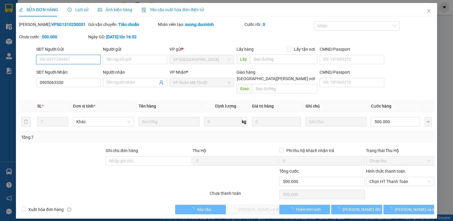
type input "0905063330"
type input "0"
type input "500.000"
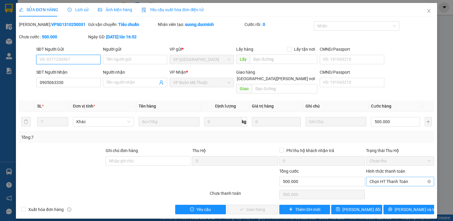
click at [387, 177] on span "Chọn HT Thanh Toán" at bounding box center [399, 181] width 61 height 9
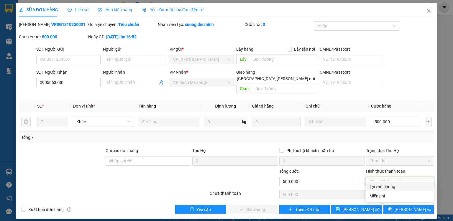
click at [383, 186] on div "Tại văn phòng" at bounding box center [399, 186] width 61 height 6
type input "0"
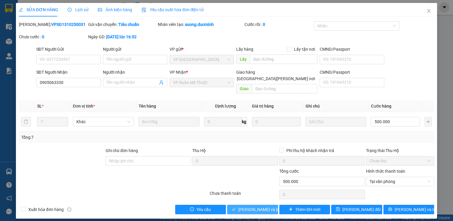
click at [237, 208] on button "[PERSON_NAME] và [PERSON_NAME] hàng" at bounding box center [252, 209] width 51 height 9
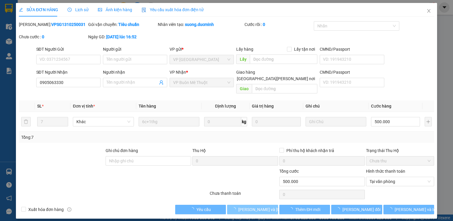
click at [246, 206] on span "[PERSON_NAME] và [PERSON_NAME] hàng" at bounding box center [278, 209] width 80 height 6
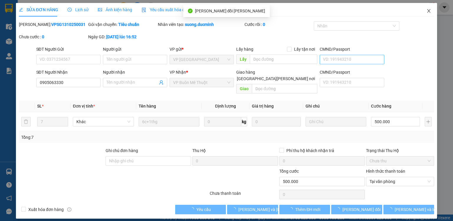
click at [428, 11] on icon "close" at bounding box center [428, 11] width 5 height 5
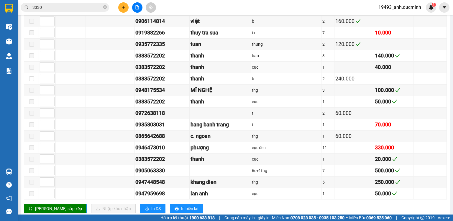
scroll to position [613, 0]
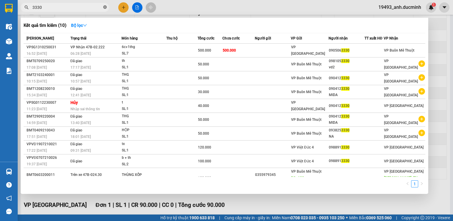
click at [105, 7] on icon "close-circle" at bounding box center [105, 7] width 4 height 4
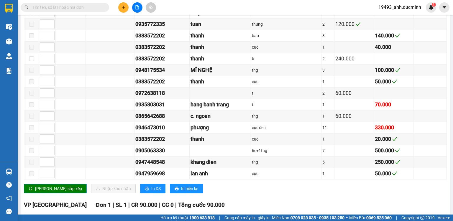
click at [96, 9] on input "text" at bounding box center [67, 7] width 70 height 6
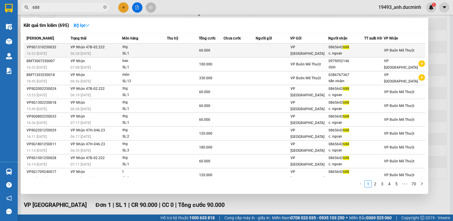
type input "688"
click at [237, 52] on td at bounding box center [239, 51] width 32 height 14
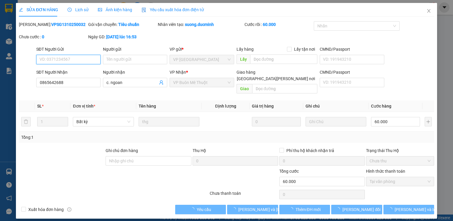
type input "0865642688"
type input "c. ngoan"
type input "0"
type input "60.000"
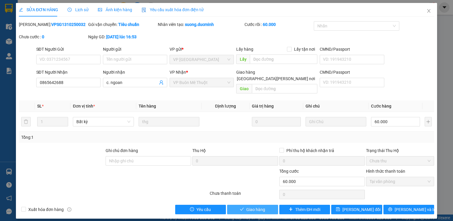
click at [253, 206] on span "Giao hàng" at bounding box center [255, 209] width 19 height 6
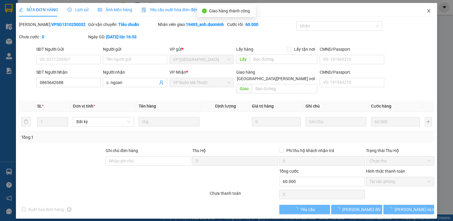
click at [429, 11] on icon "close" at bounding box center [428, 11] width 3 height 4
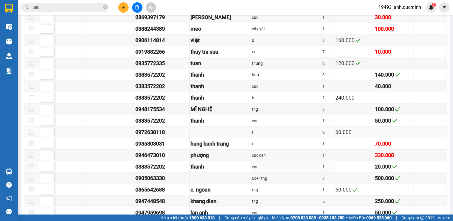
scroll to position [597, 0]
